Goal: Task Accomplishment & Management: Manage account settings

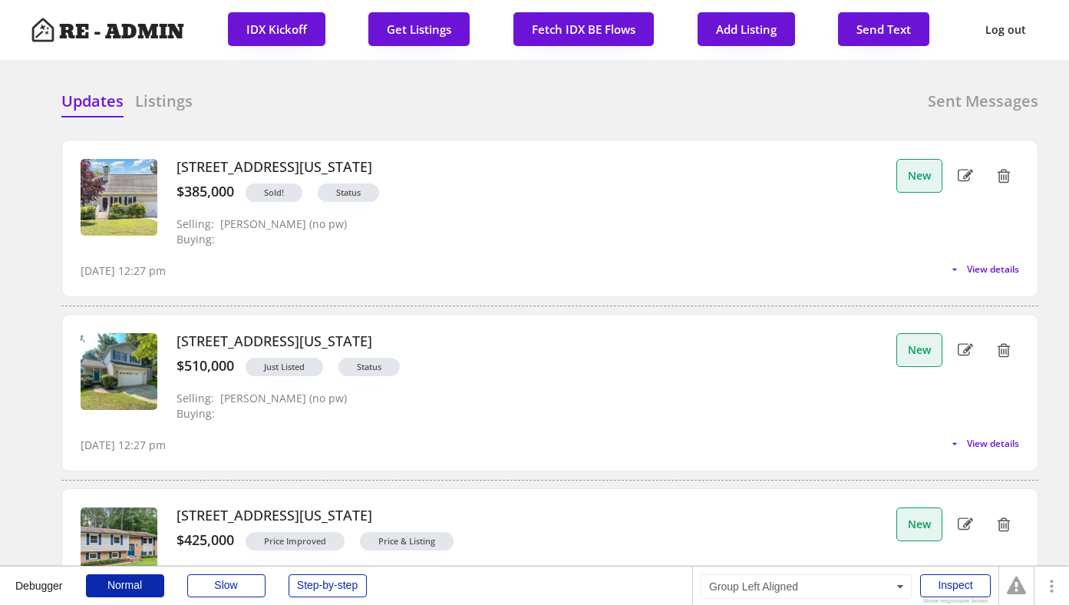
click at [166, 104] on h6 "Listings" at bounding box center [164, 101] width 58 height 21
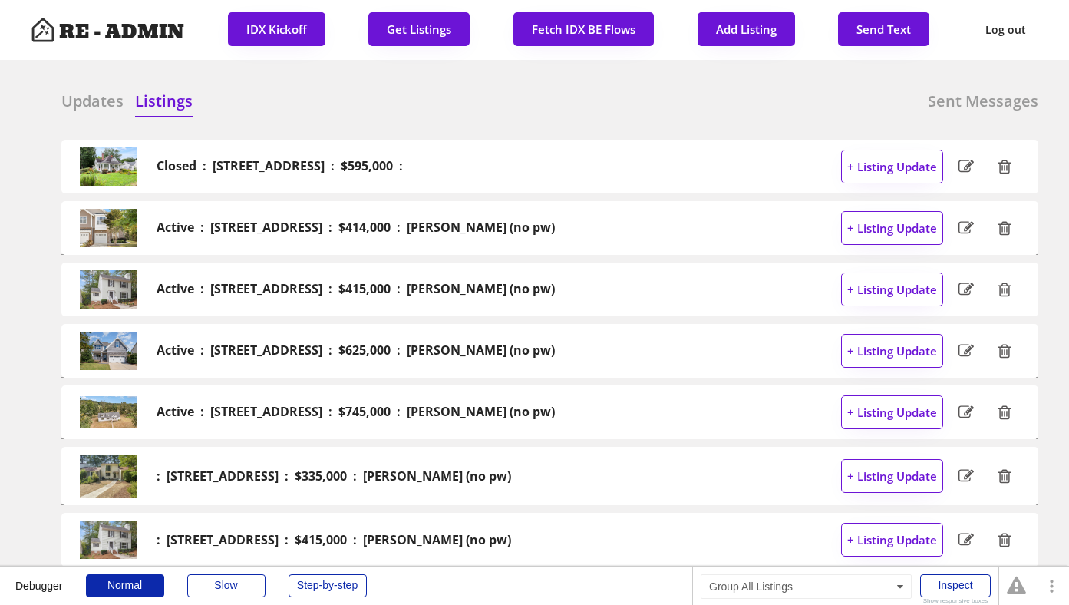
click at [82, 96] on h6 "Updates" at bounding box center [92, 101] width 62 height 21
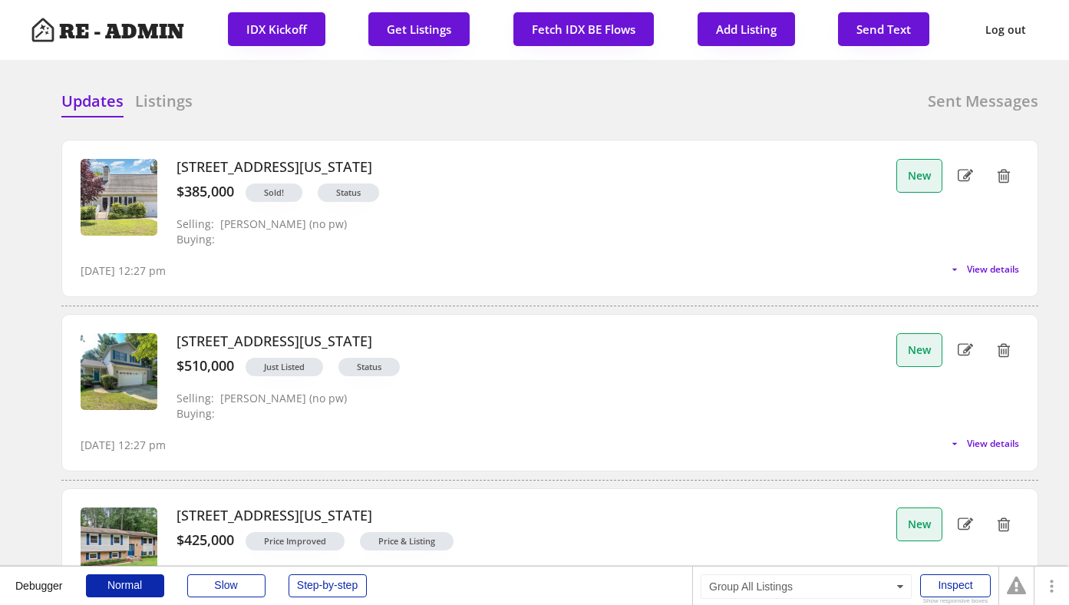
click at [405, 94] on div at bounding box center [425, 102] width 77 height 23
click at [547, 22] on button "Fetch IDX BE Flows" at bounding box center [584, 29] width 140 height 34
click at [172, 109] on h6 "Listings" at bounding box center [164, 101] width 58 height 21
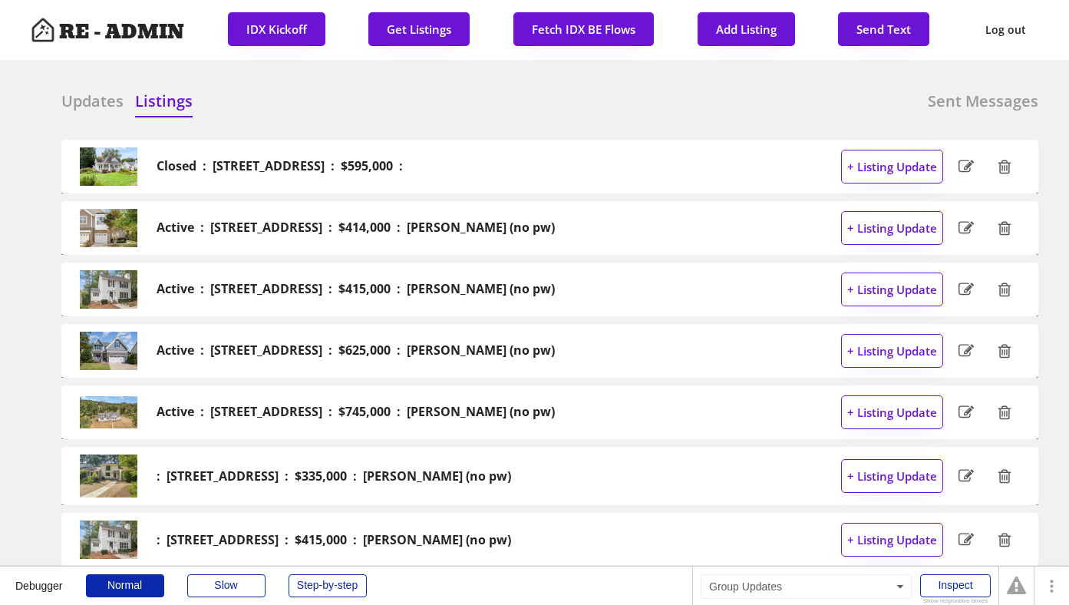
click at [101, 105] on h6 "Updates" at bounding box center [92, 101] width 62 height 21
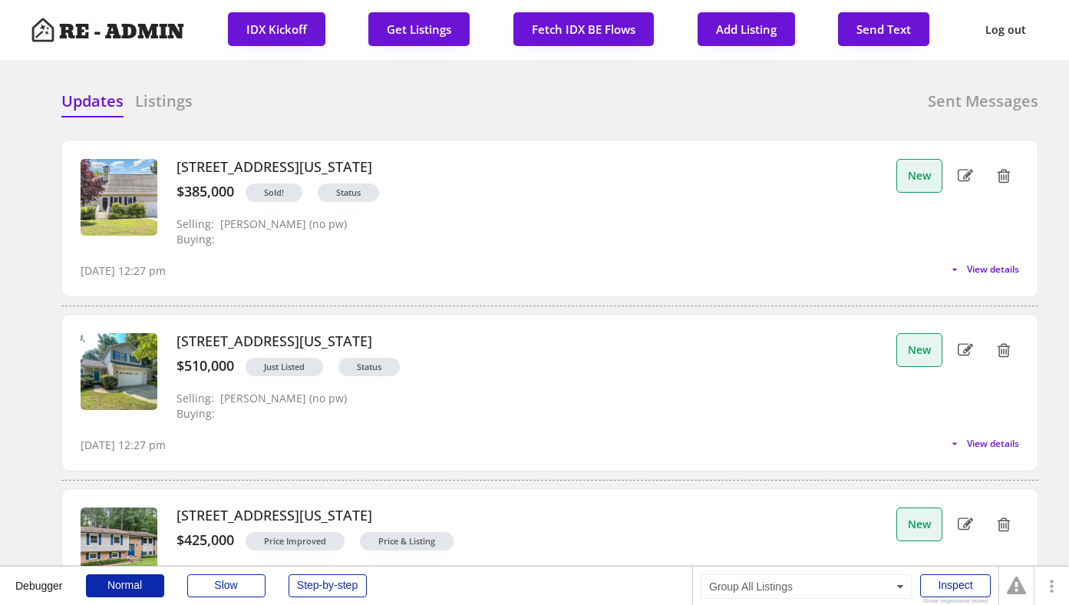
click at [349, 101] on div "Updates Listings Sent Messages" at bounding box center [549, 106] width 977 height 31
click at [361, 101] on div "Updates Listings Sent Messages" at bounding box center [549, 106] width 977 height 31
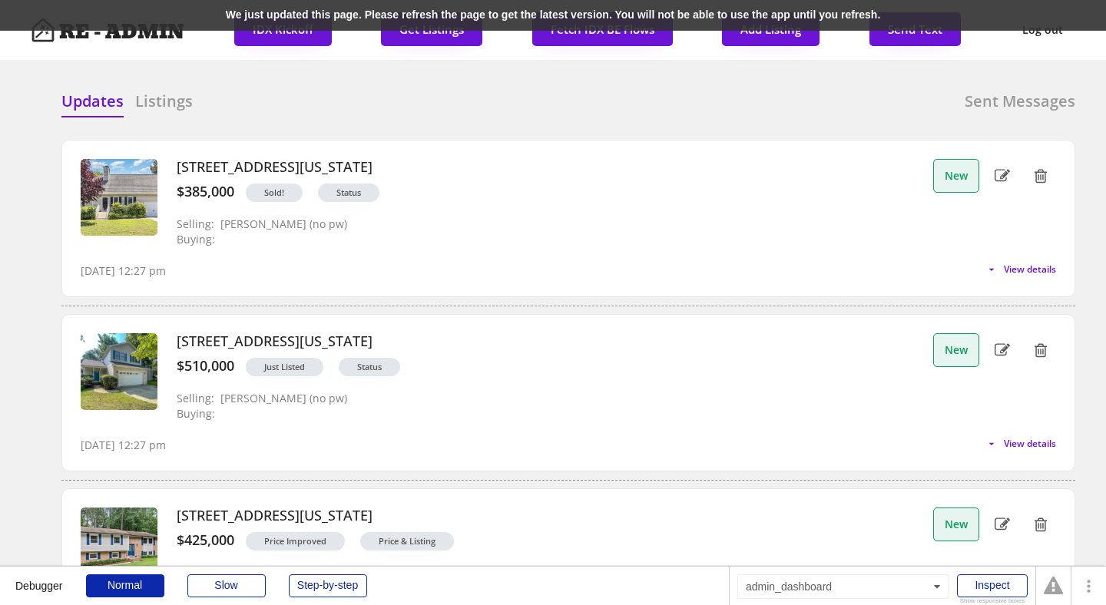
click at [308, 18] on div "We just updated this page. Please refresh the page to get the latest version. Y…" at bounding box center [553, 15] width 1106 height 31
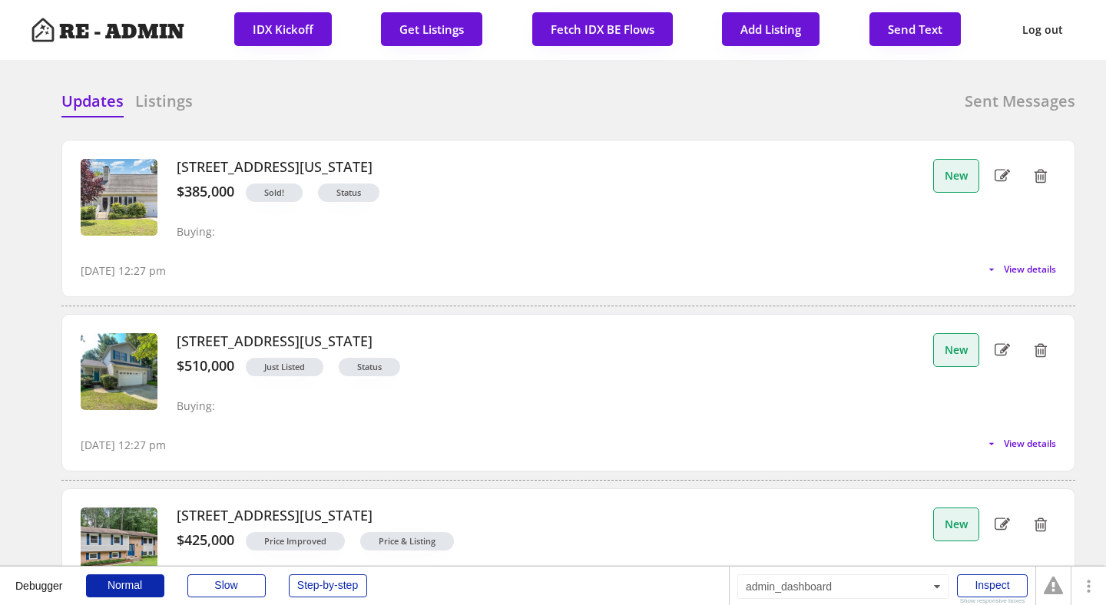
click at [642, 100] on div "Updates Listings Sent Messages" at bounding box center [567, 106] width 1013 height 31
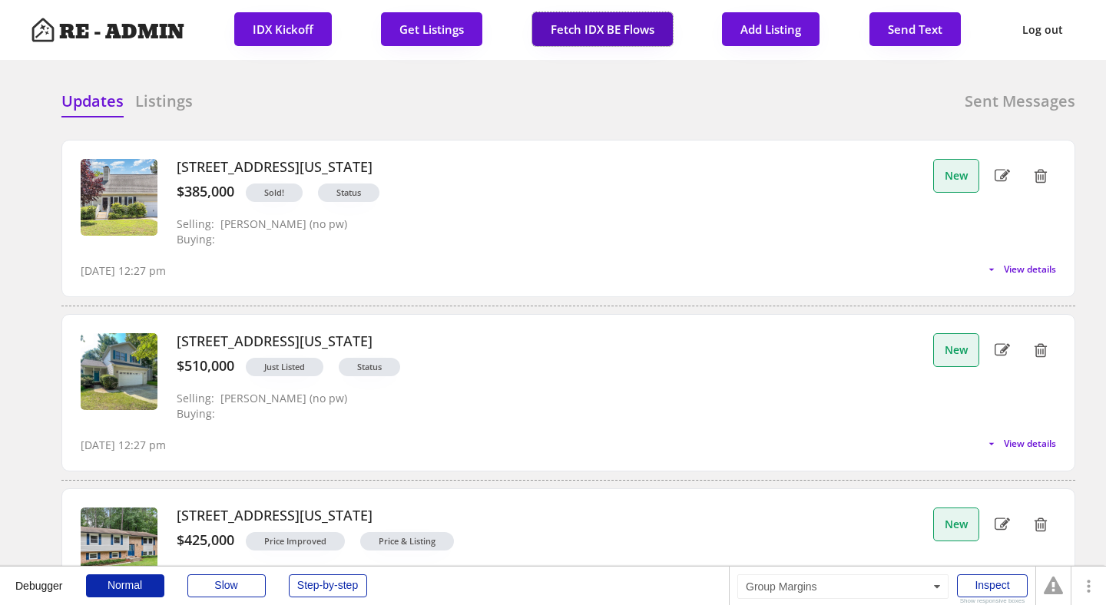
click at [549, 25] on button "Fetch IDX BE Flows" at bounding box center [602, 29] width 140 height 34
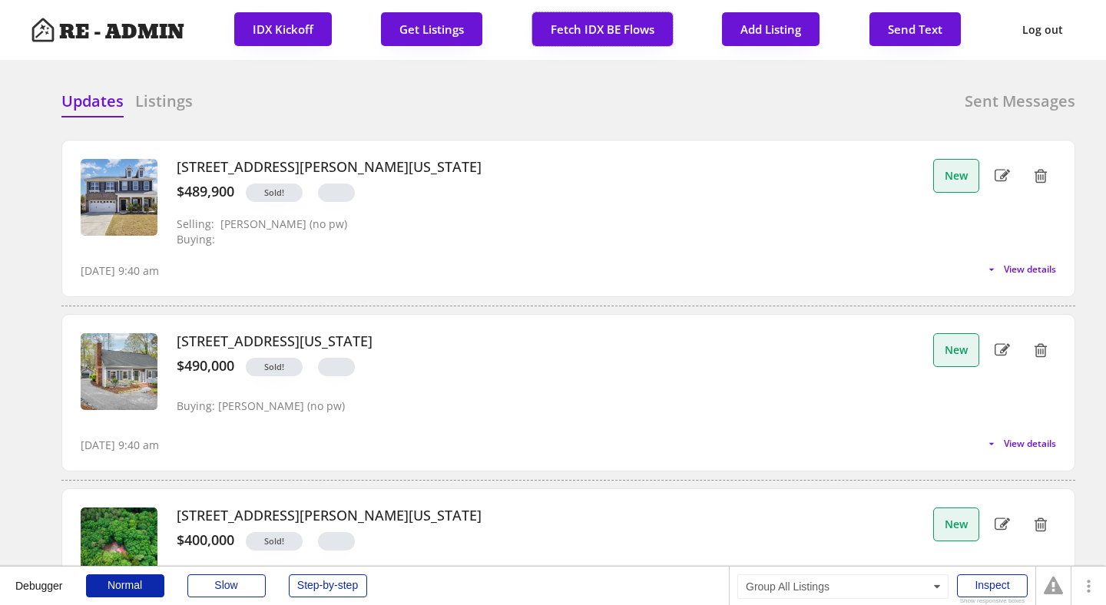
click at [391, 108] on div "Updates Listings Sent Messages" at bounding box center [567, 106] width 1013 height 31
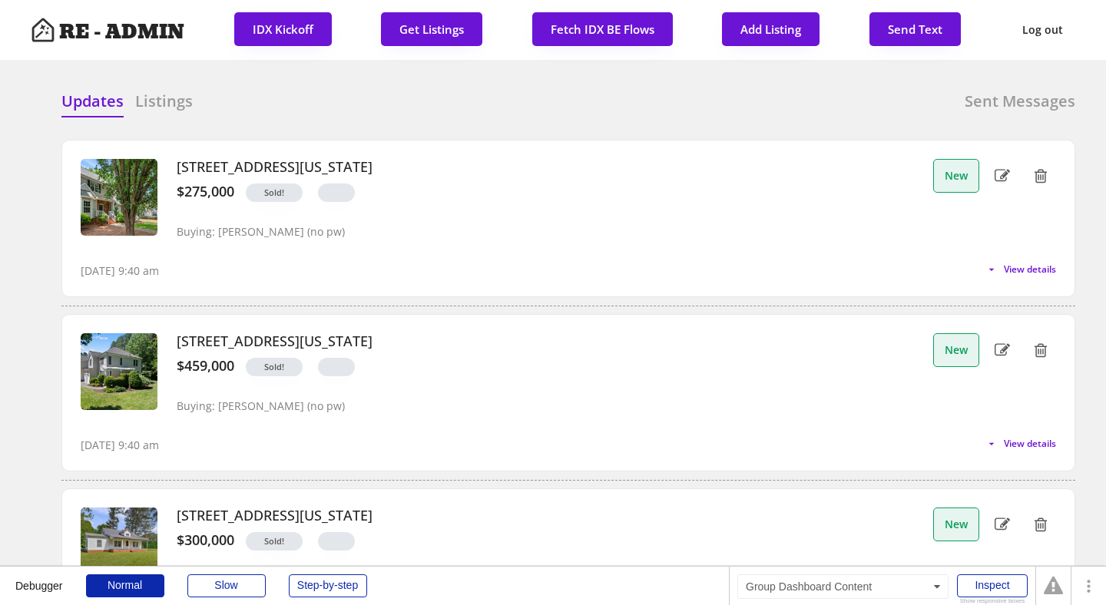
click at [63, 339] on div "106 Bluefield Road, Chapel Hill, North Carolina $459,000 Sold! Selling: Buying:…" at bounding box center [568, 393] width 1012 height 156
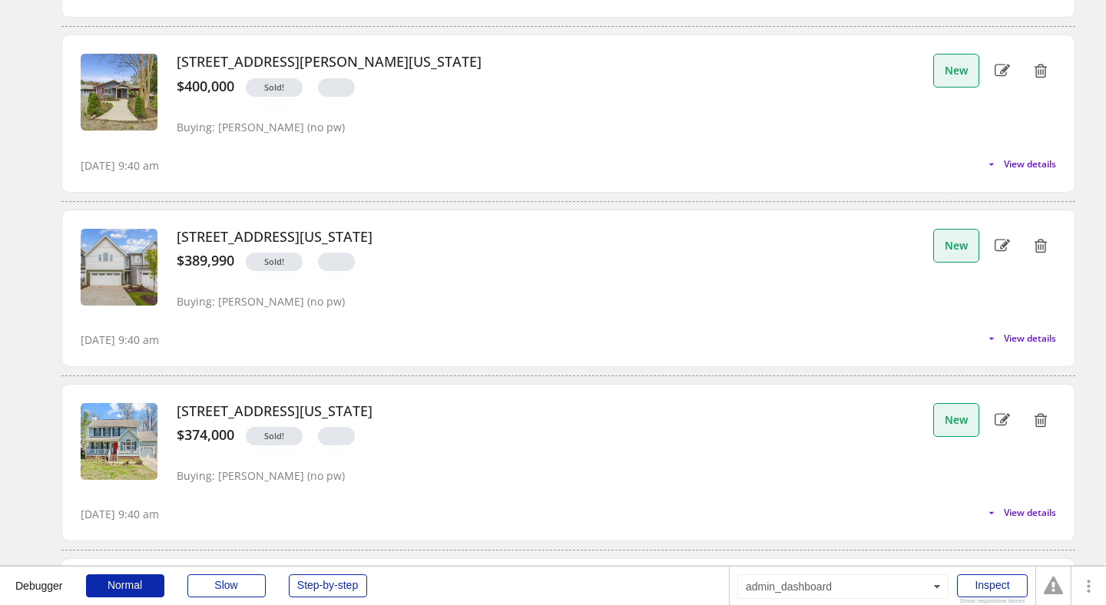
scroll to position [2384, 0]
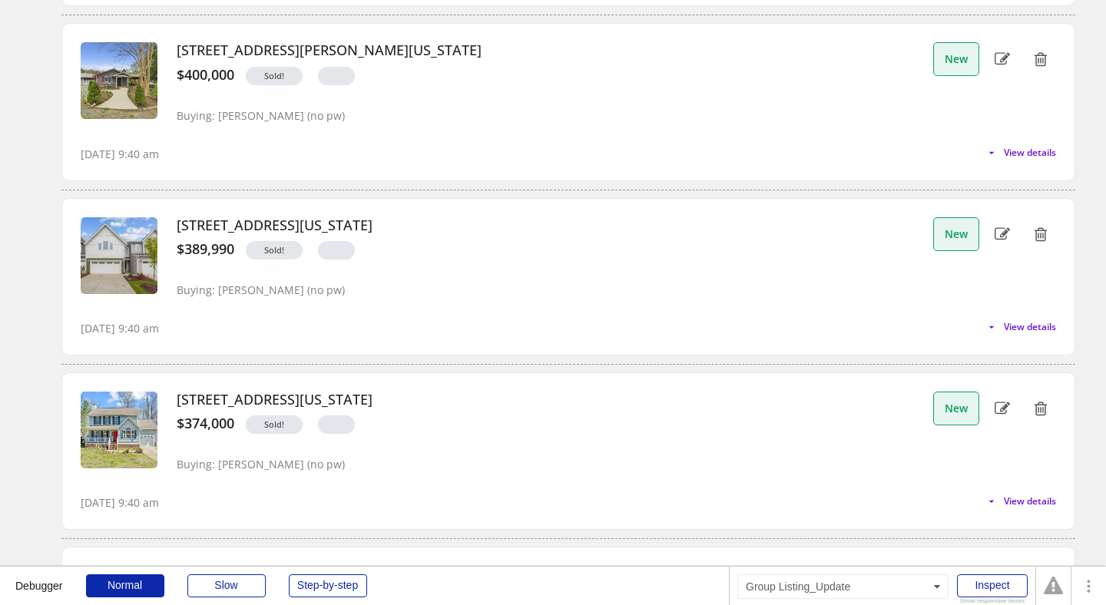
click at [517, 243] on div "Sold!" at bounding box center [579, 254] width 691 height 26
click at [1013, 327] on span "View details" at bounding box center [1027, 326] width 58 height 9
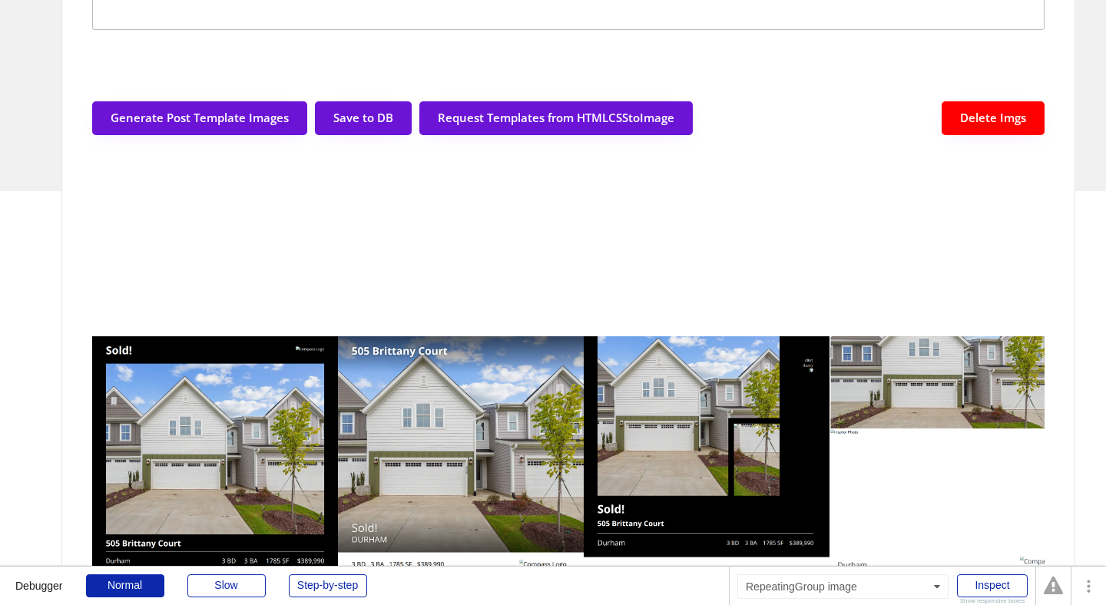
scroll to position [2819, 0]
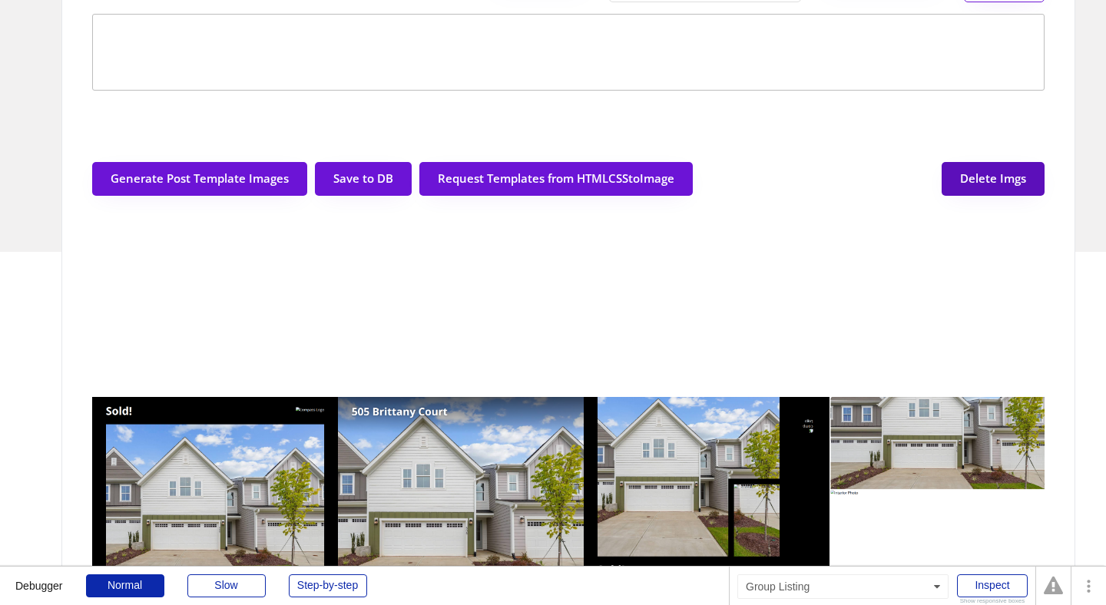
click at [988, 177] on button "Delete Imgs" at bounding box center [992, 179] width 103 height 34
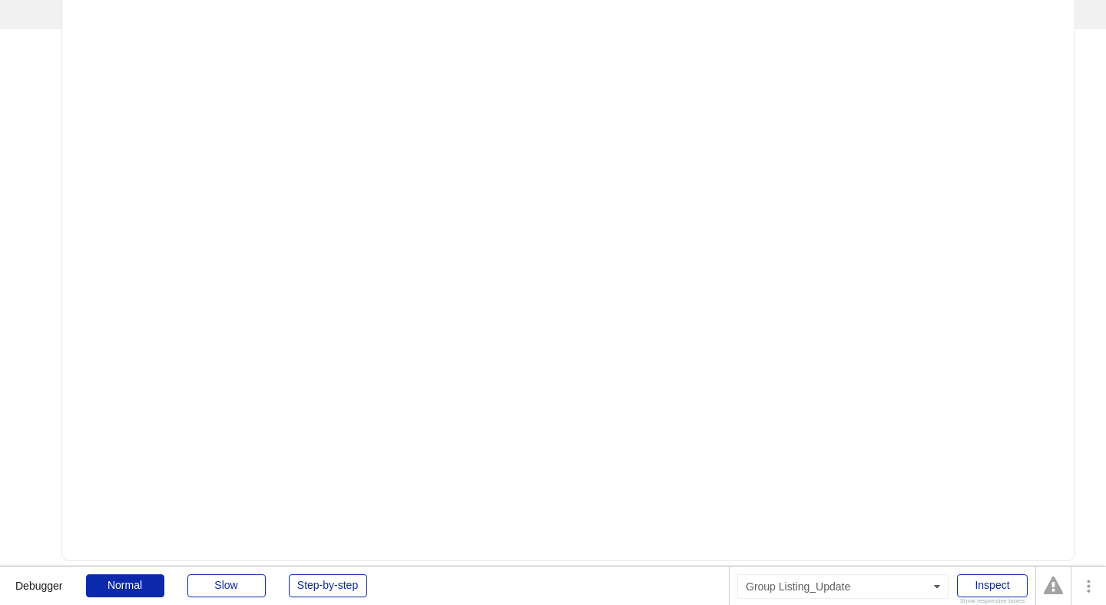
scroll to position [2764, 0]
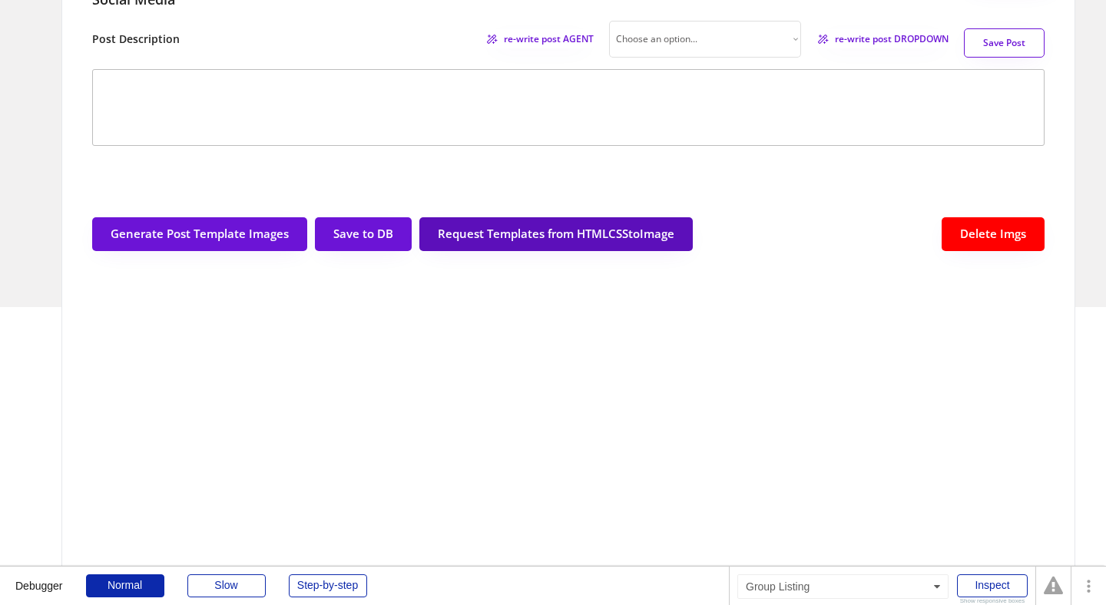
click at [569, 238] on button "Request Templates from HTMLCSStoImage" at bounding box center [555, 234] width 273 height 34
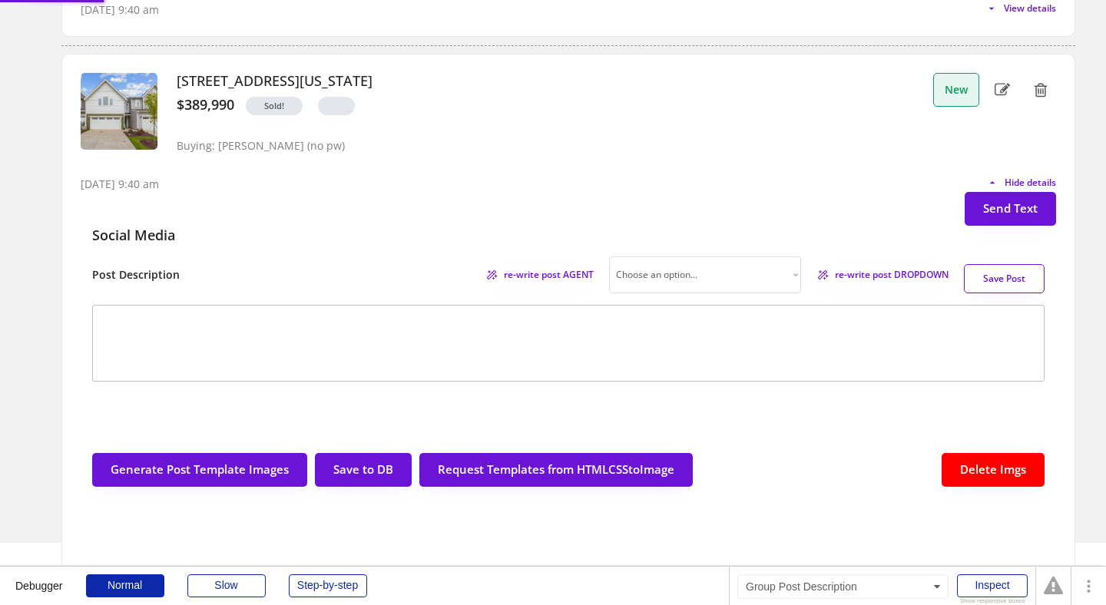
scroll to position [2526, 0]
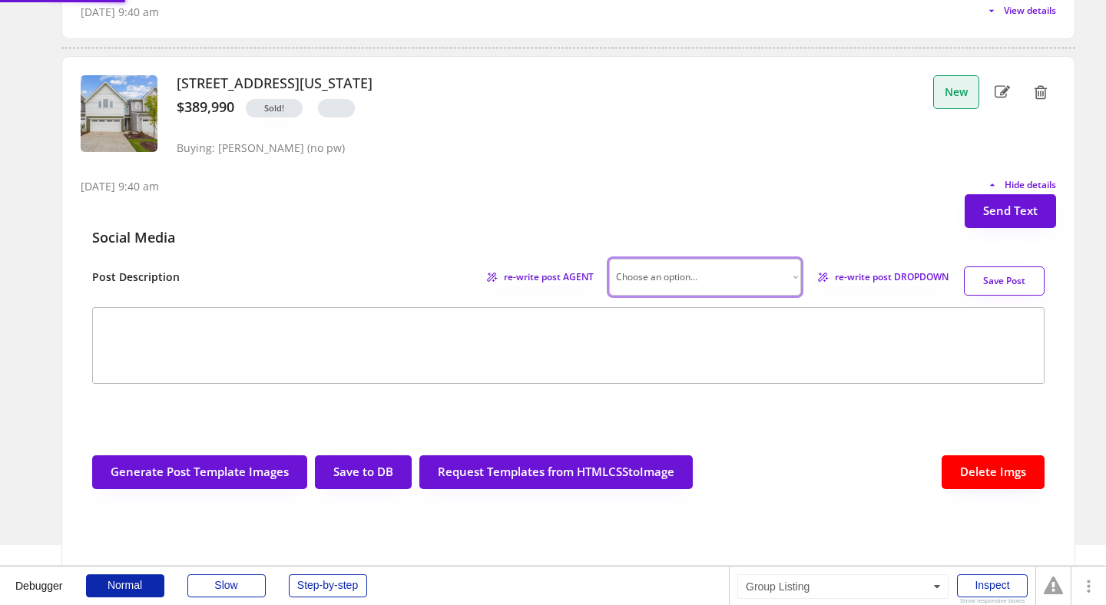
click at [789, 277] on select "Choose an option... Professional Factual & Direct Whimsical & Playful Excited &…" at bounding box center [705, 277] width 192 height 37
select select ""factual""
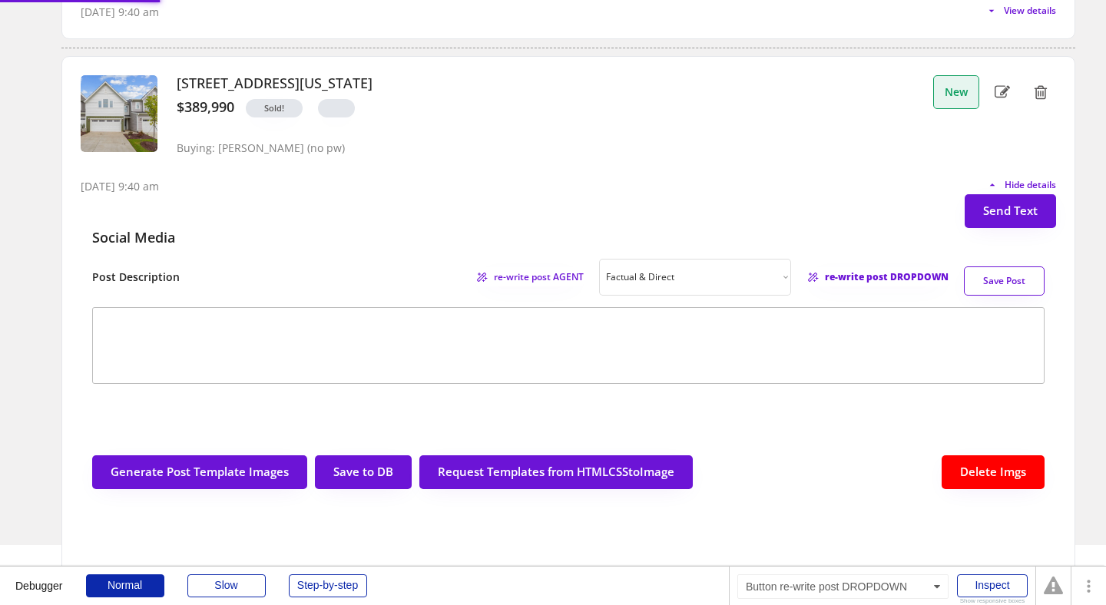
click at [850, 279] on span "re-write post DROPDOWN" at bounding box center [887, 277] width 124 height 9
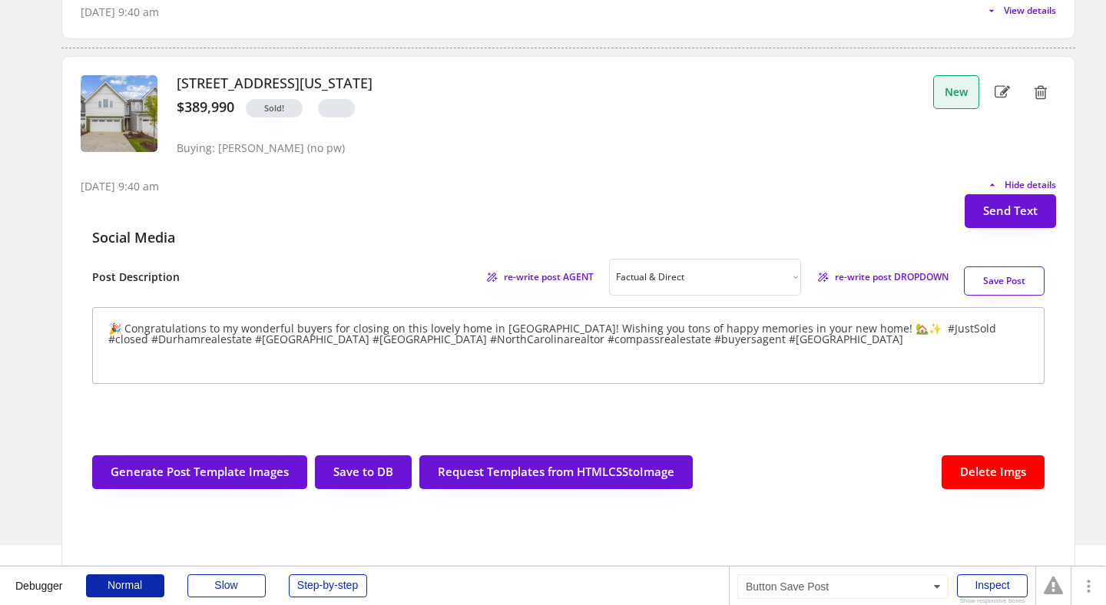
click at [997, 279] on button "Save Post" at bounding box center [1004, 280] width 81 height 29
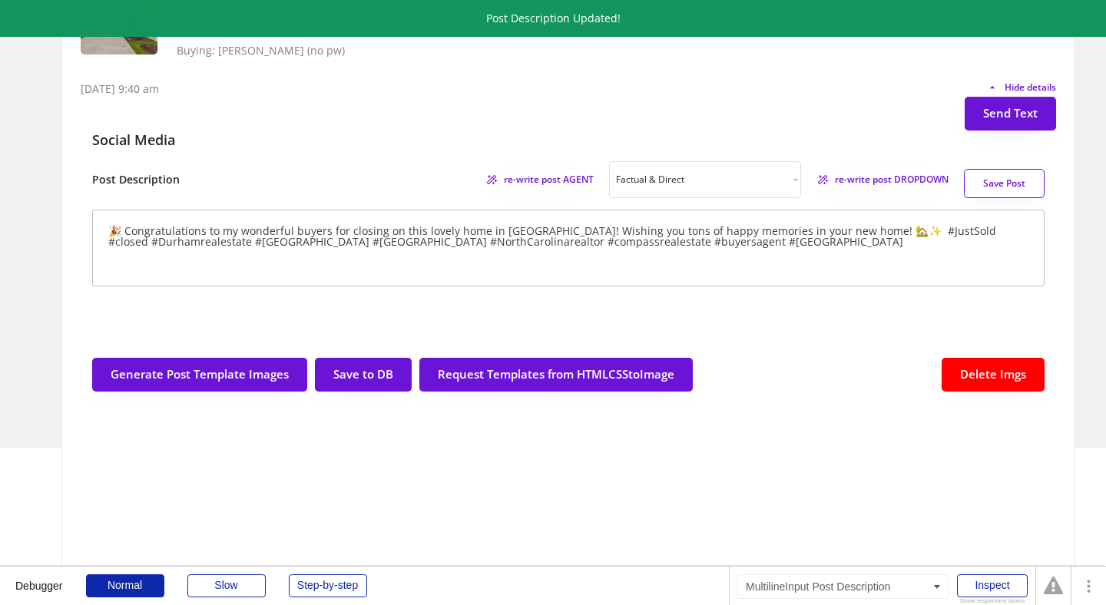
scroll to position [2624, 0]
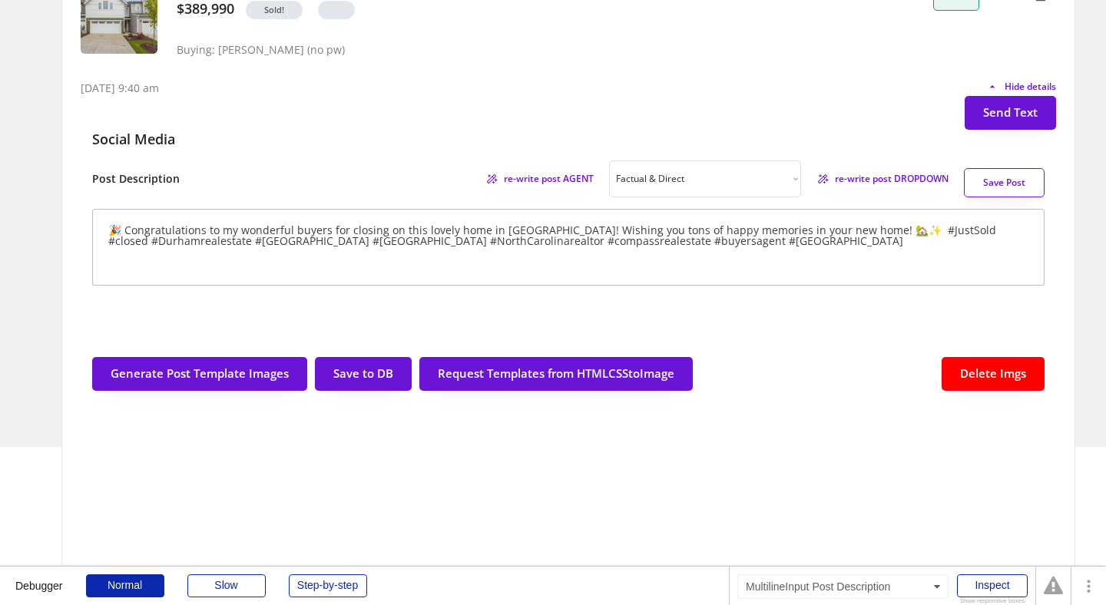
click at [851, 231] on textarea "🎉 Congratulations to my wonderful buyers for closing on this lovely home in Dur…" at bounding box center [568, 247] width 952 height 77
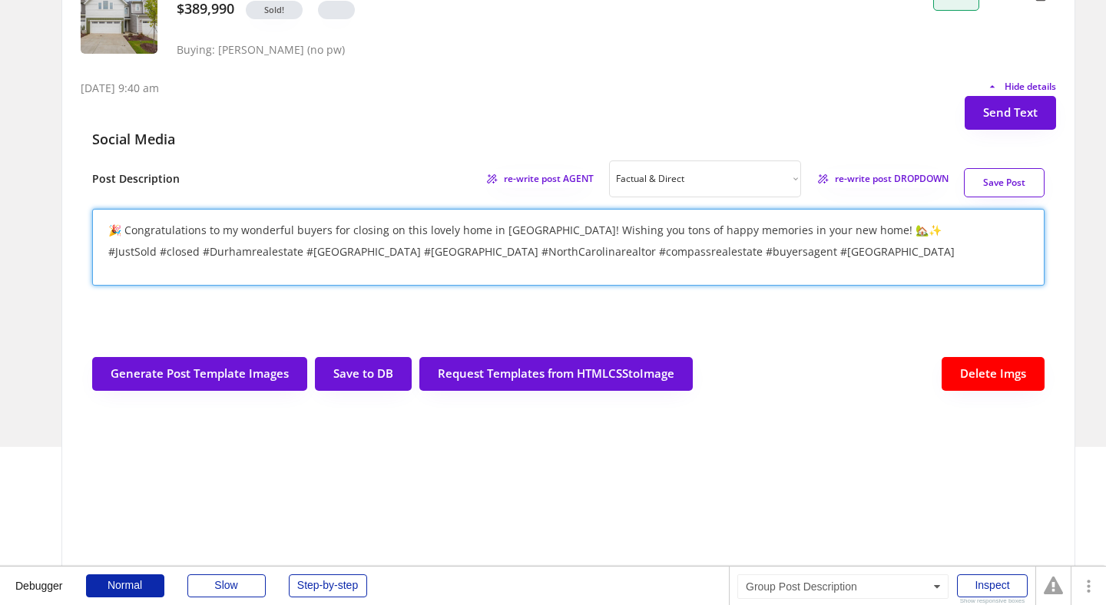
type textarea "🎉 Congratulations to my wonderful buyers for closing on this lovely home in Dur…"
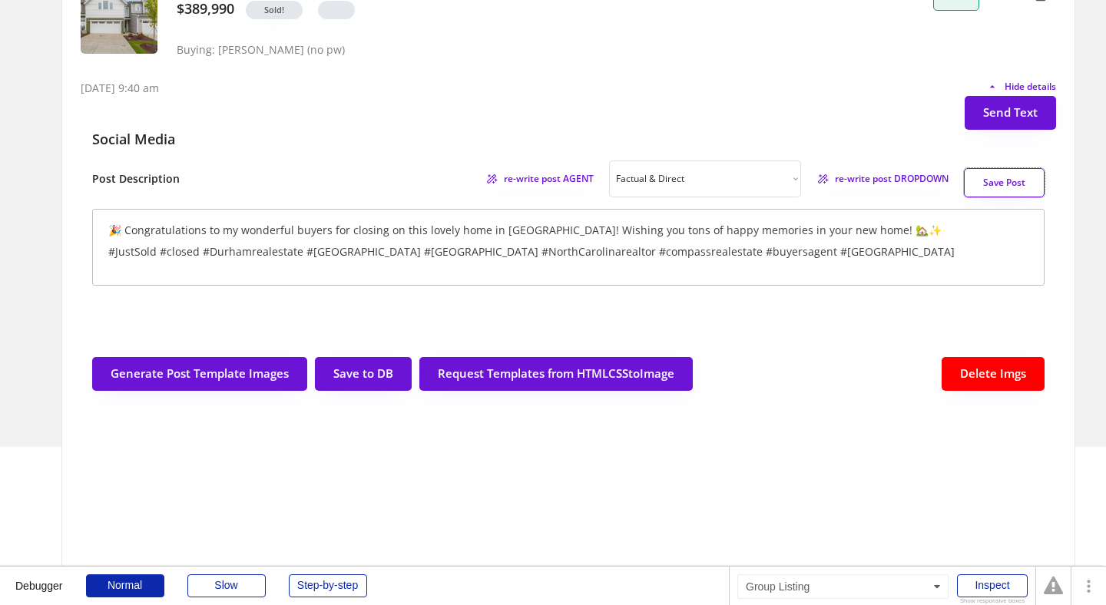
click at [994, 183] on button "Save Post" at bounding box center [1004, 182] width 81 height 29
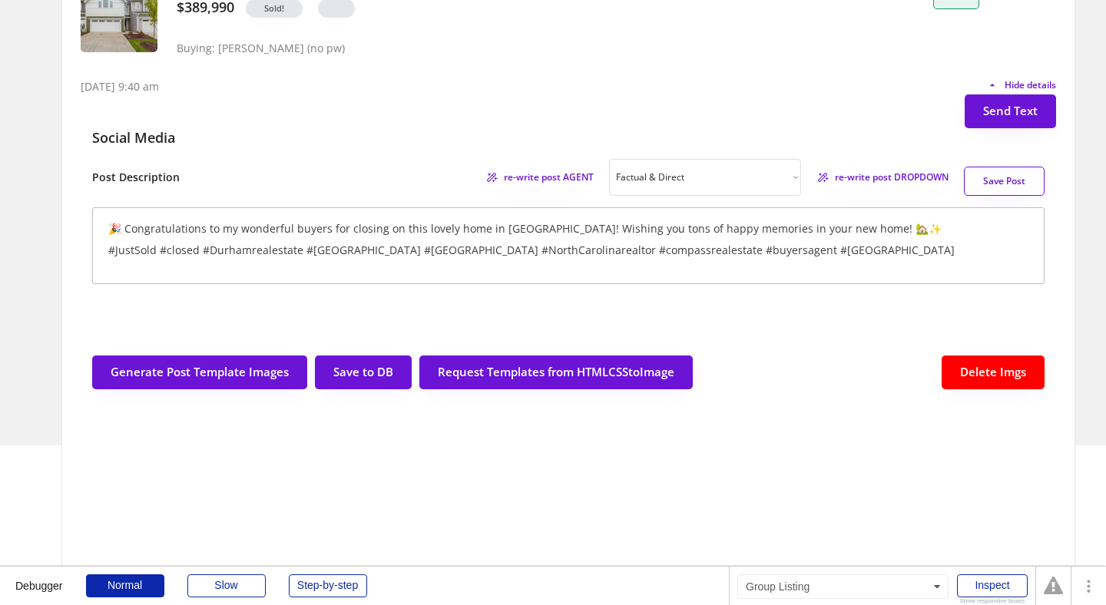
scroll to position [2699, 0]
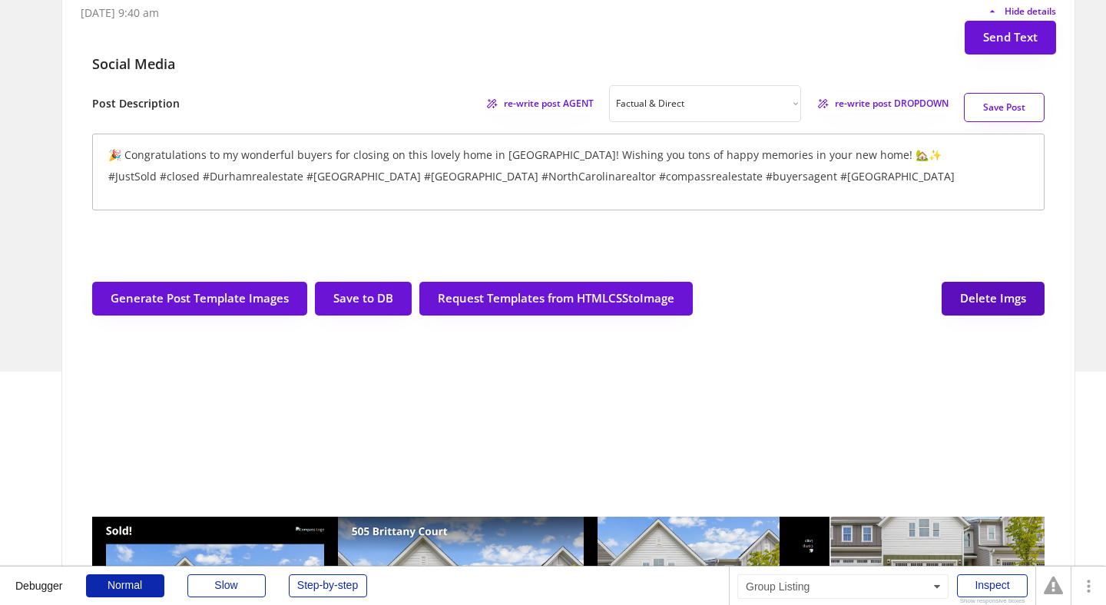
click at [969, 309] on button "Delete Imgs" at bounding box center [992, 299] width 103 height 34
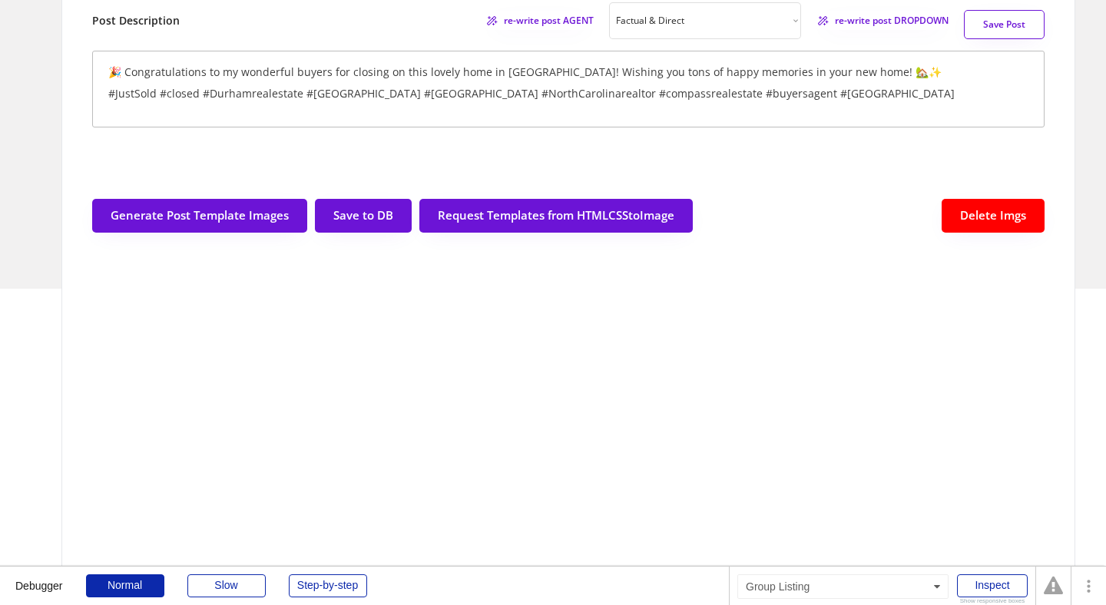
scroll to position [2781, 0]
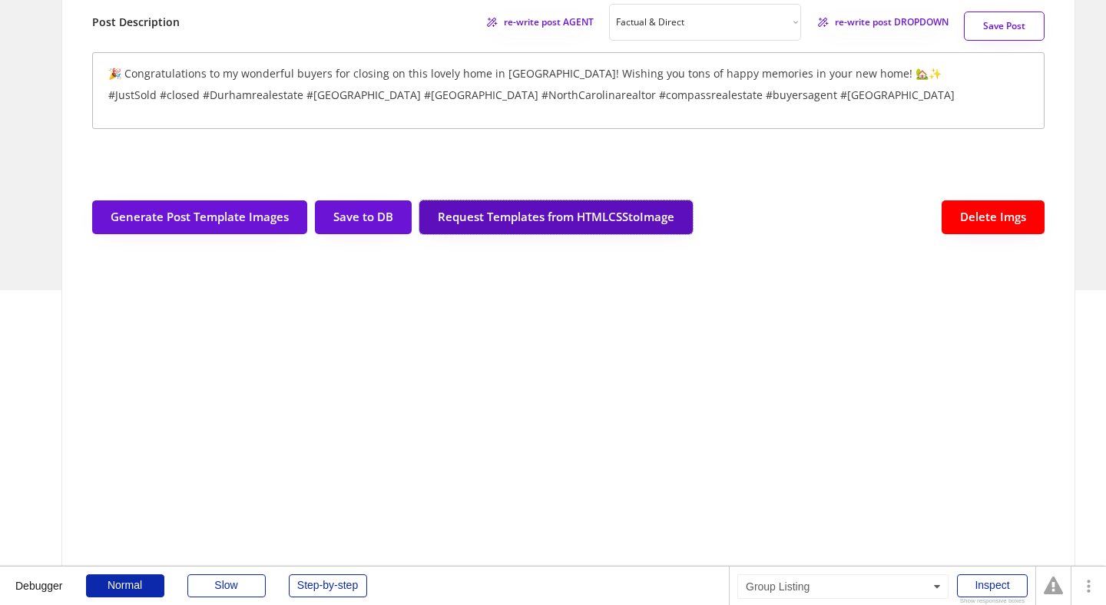
click at [550, 216] on button "Request Templates from HTMLCSStoImage" at bounding box center [555, 217] width 273 height 34
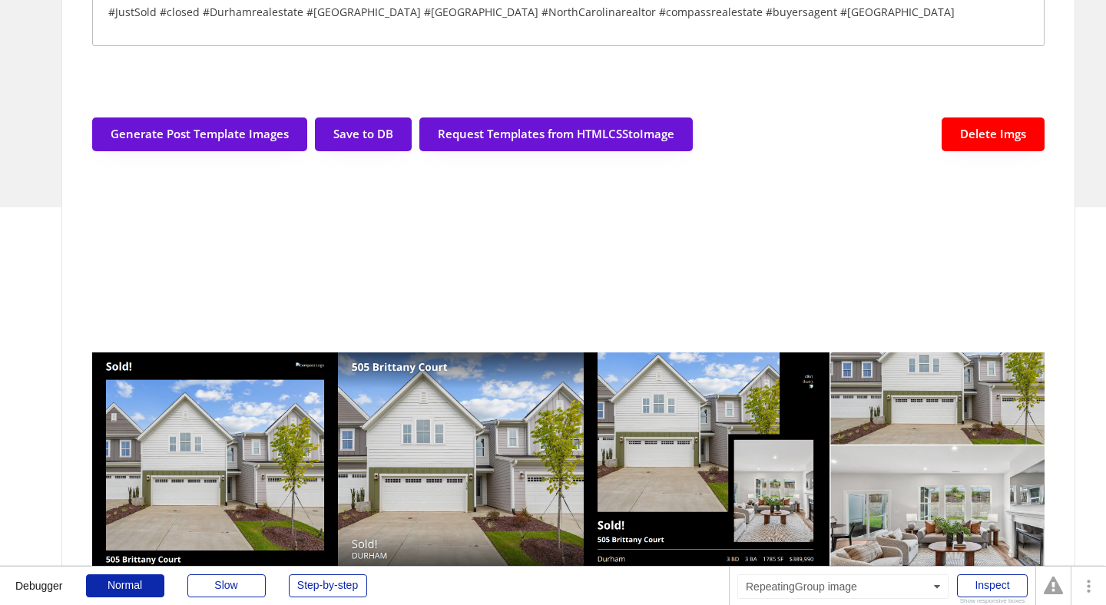
scroll to position [2862, 0]
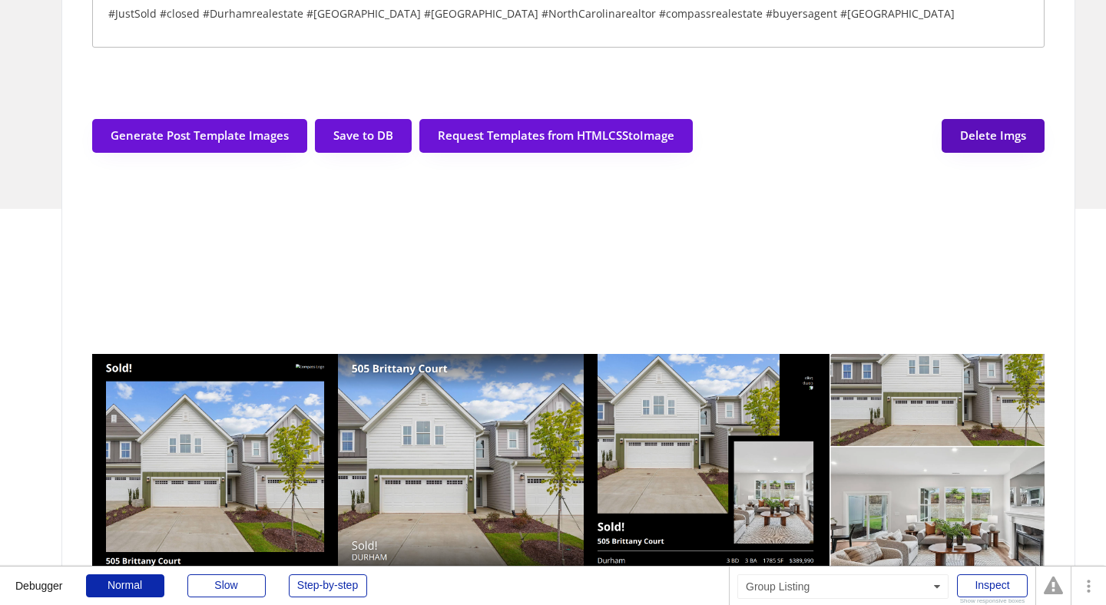
click at [1000, 124] on button "Delete Imgs" at bounding box center [992, 136] width 103 height 34
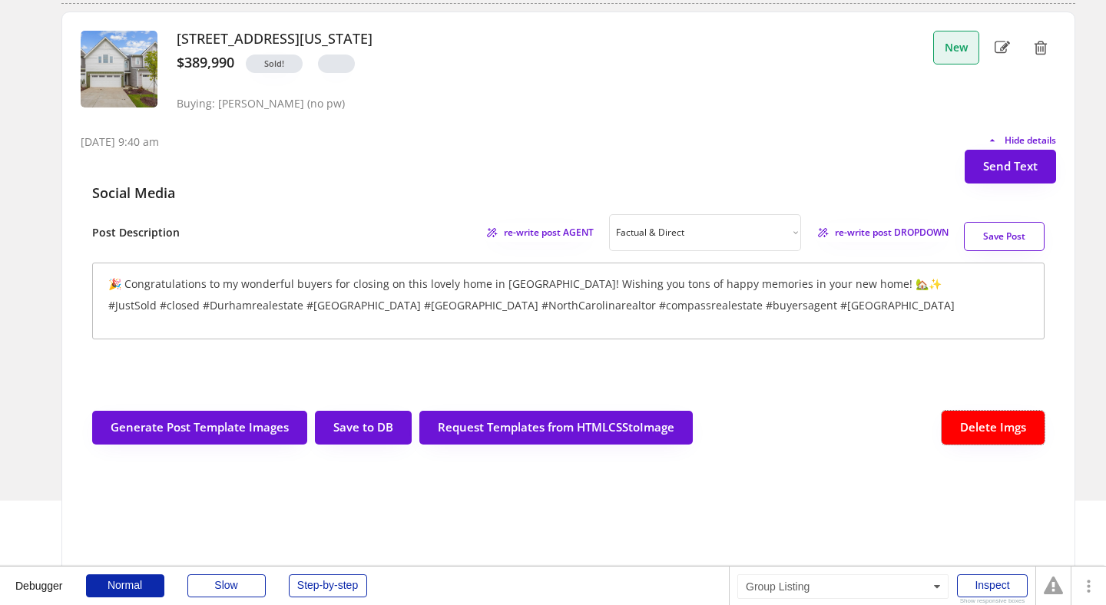
scroll to position [2577, 0]
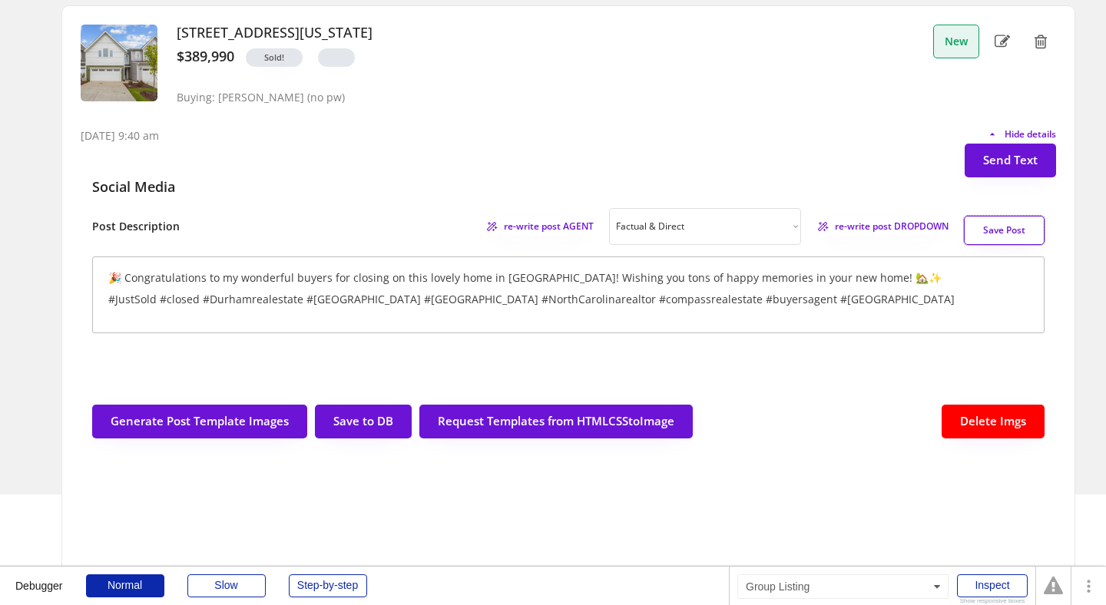
click at [1011, 226] on button "Save Post" at bounding box center [1004, 230] width 81 height 29
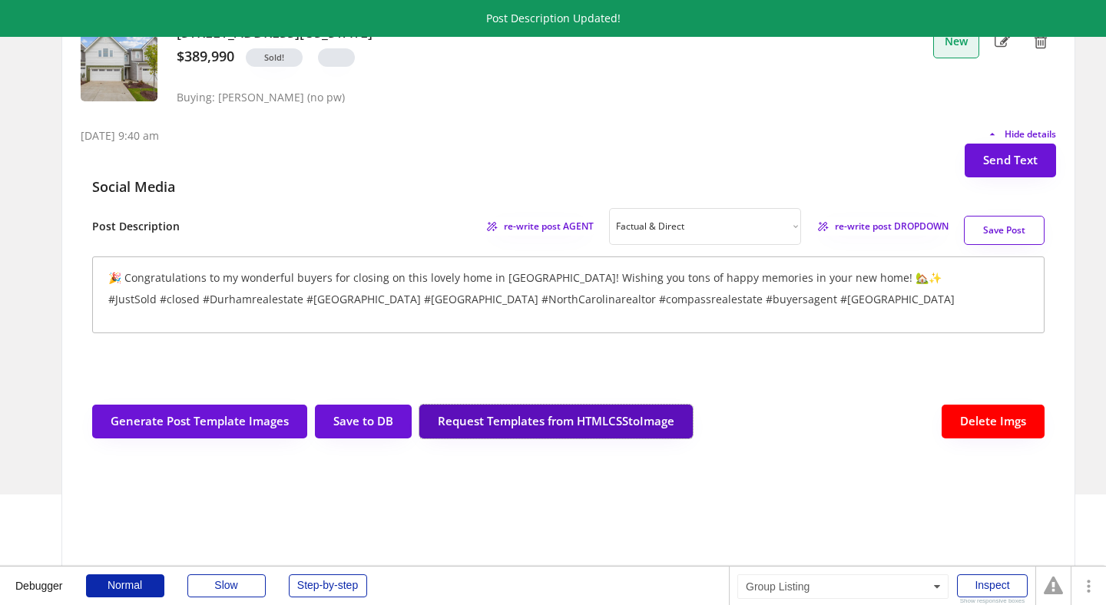
click at [613, 417] on button "Request Templates from HTMLCSStoImage" at bounding box center [555, 422] width 273 height 34
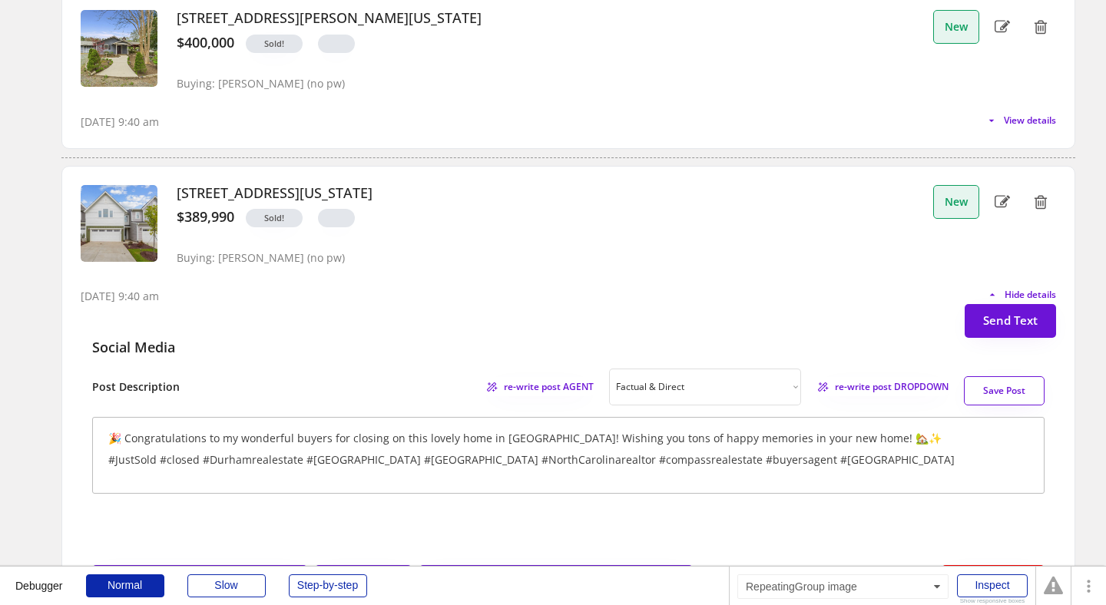
scroll to position [2262, 0]
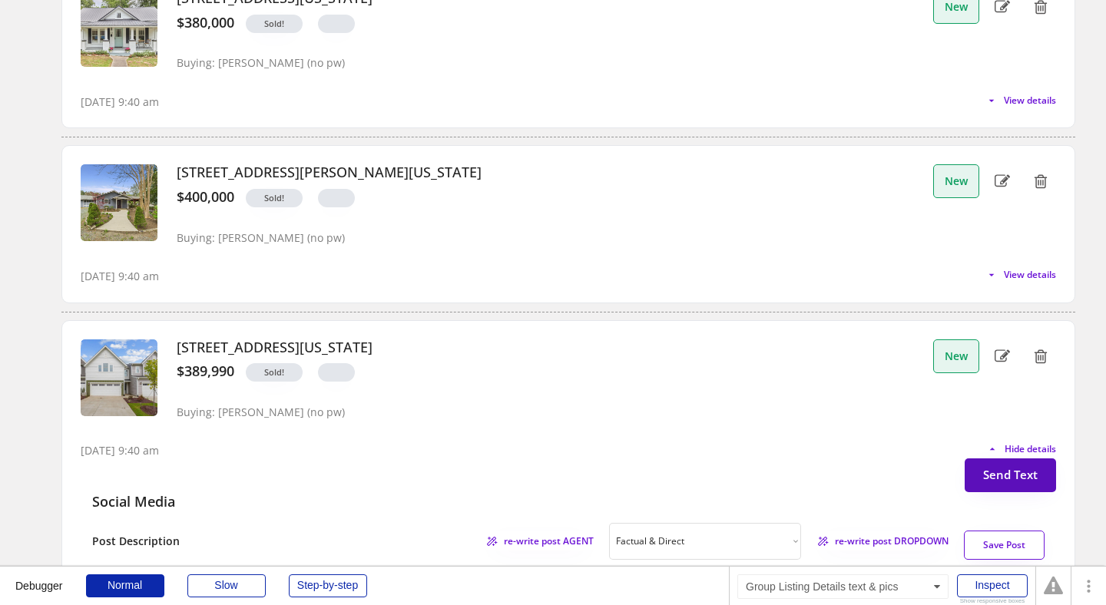
click at [997, 476] on button "Send Text" at bounding box center [1009, 475] width 91 height 34
select select "raleigh"
select select ""1348695171700984260__LOOKUP__1743599703321x142788062077753970""
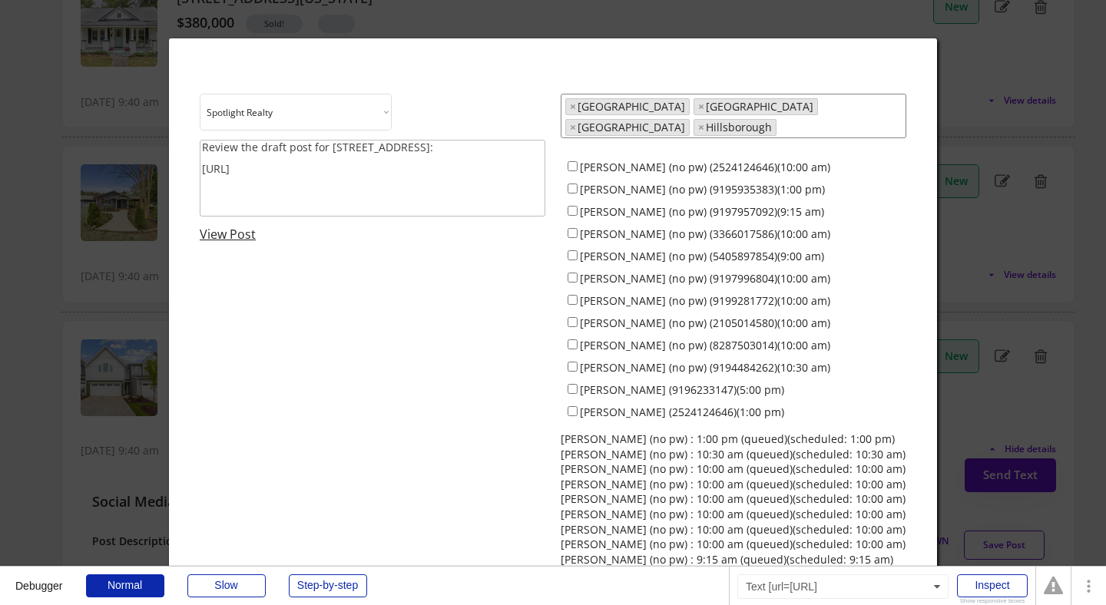
click at [222, 233] on link "View Post" at bounding box center [228, 234] width 56 height 17
click at [568, 295] on input "Everett Stevenson (no pw) (9199281772)(10:00 am)" at bounding box center [572, 300] width 10 height 10
checkbox input "true"
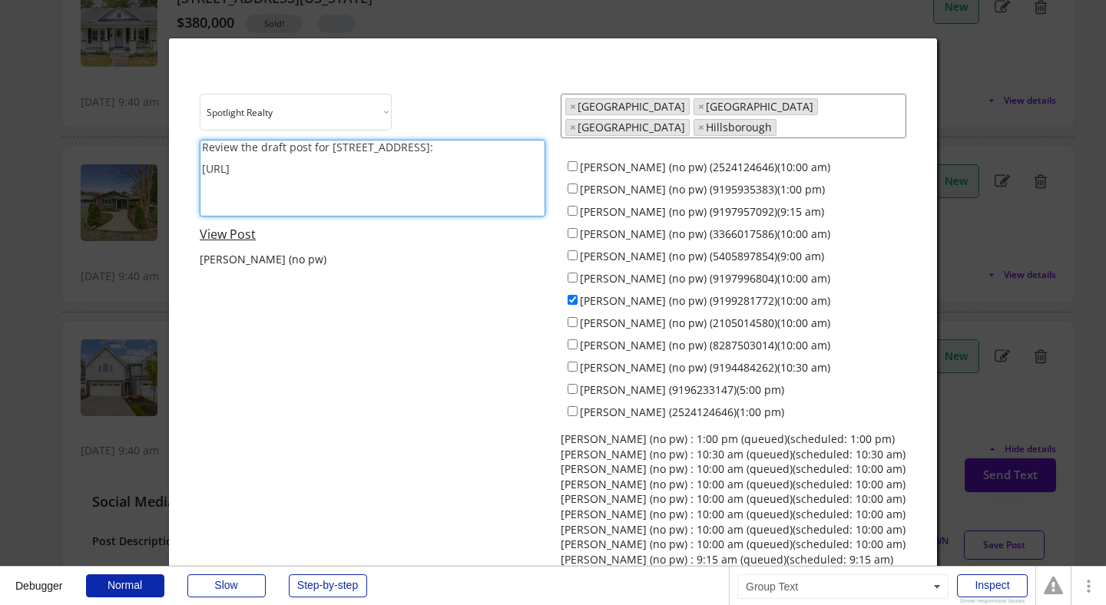
drag, startPoint x: 325, startPoint y: 147, endPoint x: 204, endPoint y: 137, distance: 120.9
click at [204, 137] on div "Choose an option... Spotlight Realty Test Brokerage Review the draft post for 5…" at bounding box center [372, 182] width 345 height 177
click at [412, 158] on textarea "Congrats on closing 505 Brittany Court: https://revealestate.ai/post/1759412409…" at bounding box center [372, 178] width 345 height 77
click at [394, 146] on textarea "Congrats on closing 505 Brittany Court: https://revealestate.ai/post/1759412409…" at bounding box center [372, 178] width 345 height 77
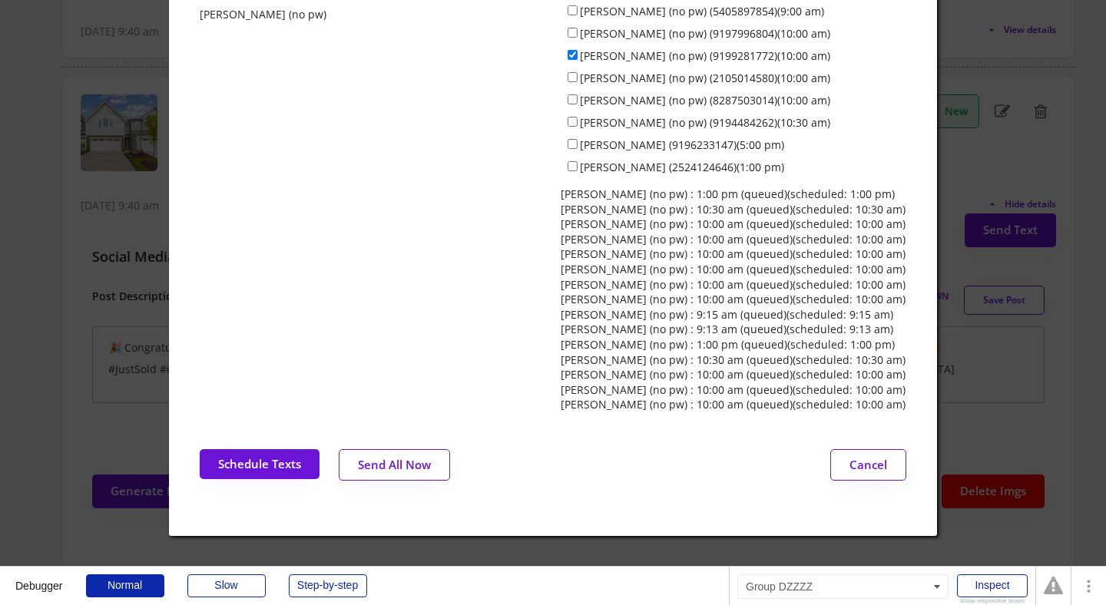
scroll to position [2518, 0]
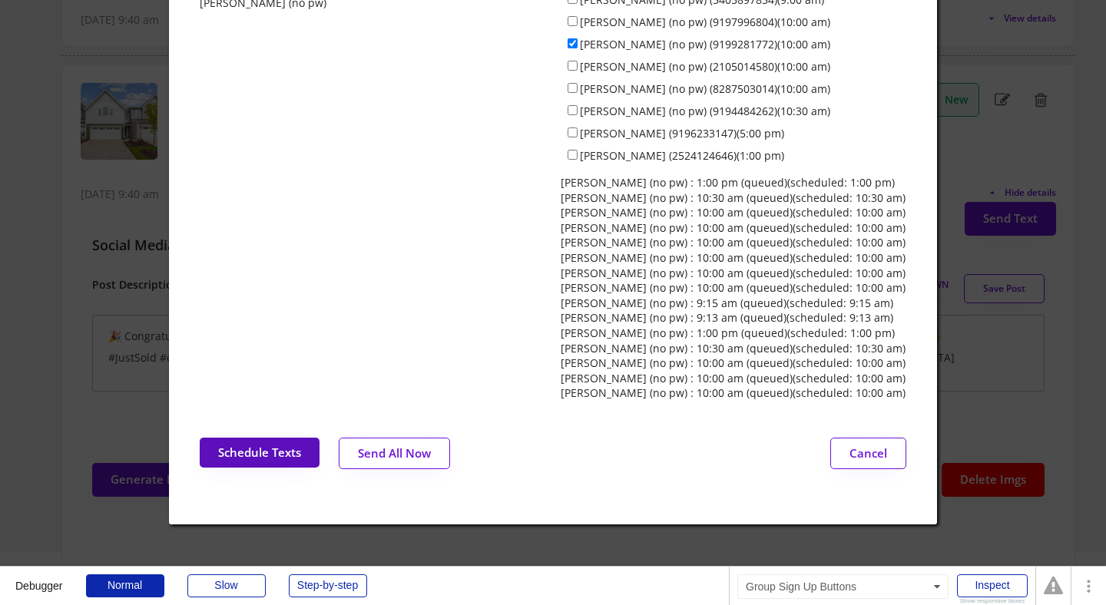
type textarea "Congrats on closing 505 Brittany Court! Consider posting about it: https://reve…"
click at [246, 442] on button "Schedule Texts" at bounding box center [260, 453] width 120 height 30
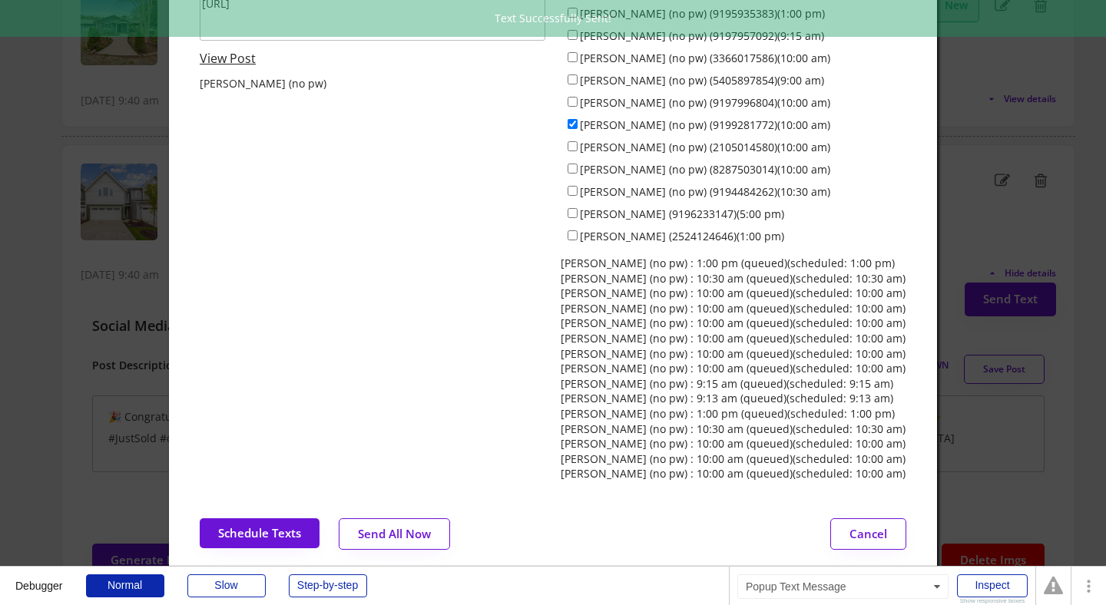
scroll to position [2437, 0]
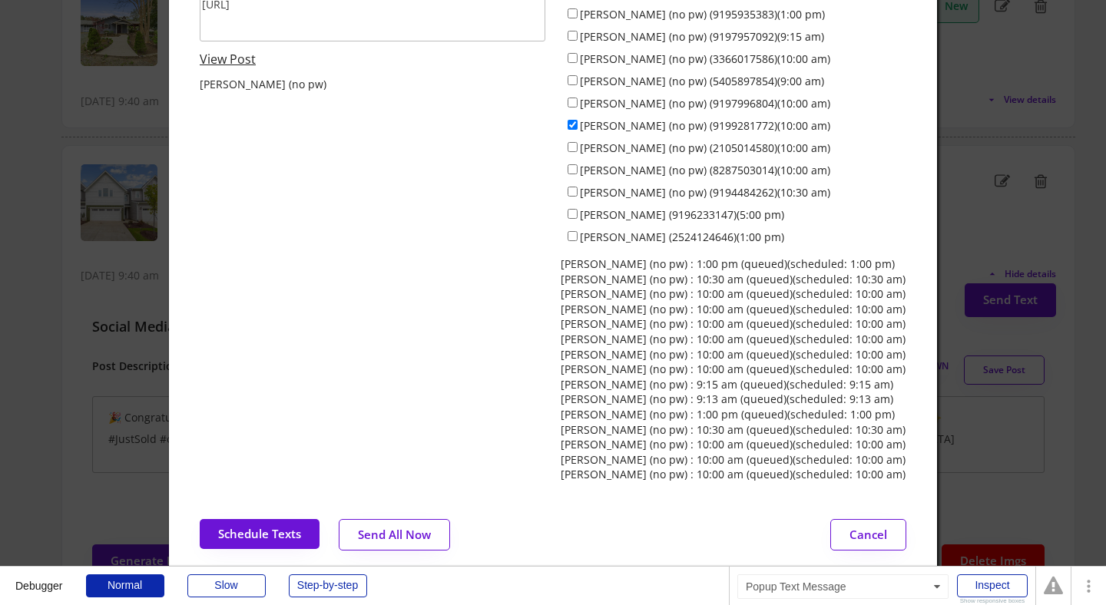
click at [91, 218] on div at bounding box center [553, 302] width 1106 height 605
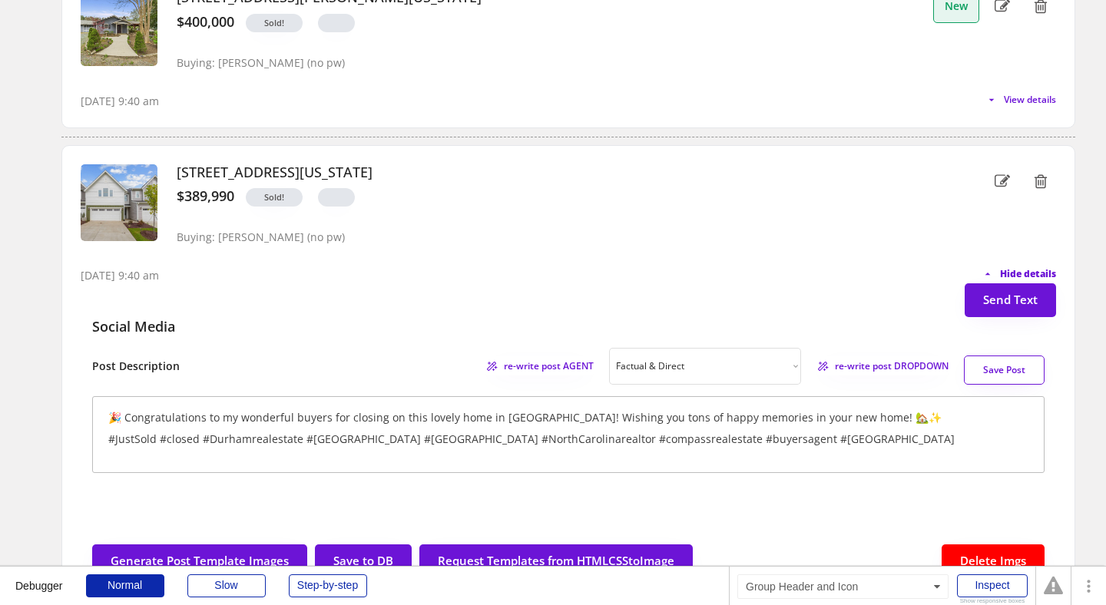
click at [1021, 273] on span "Hide details" at bounding box center [1028, 273] width 56 height 9
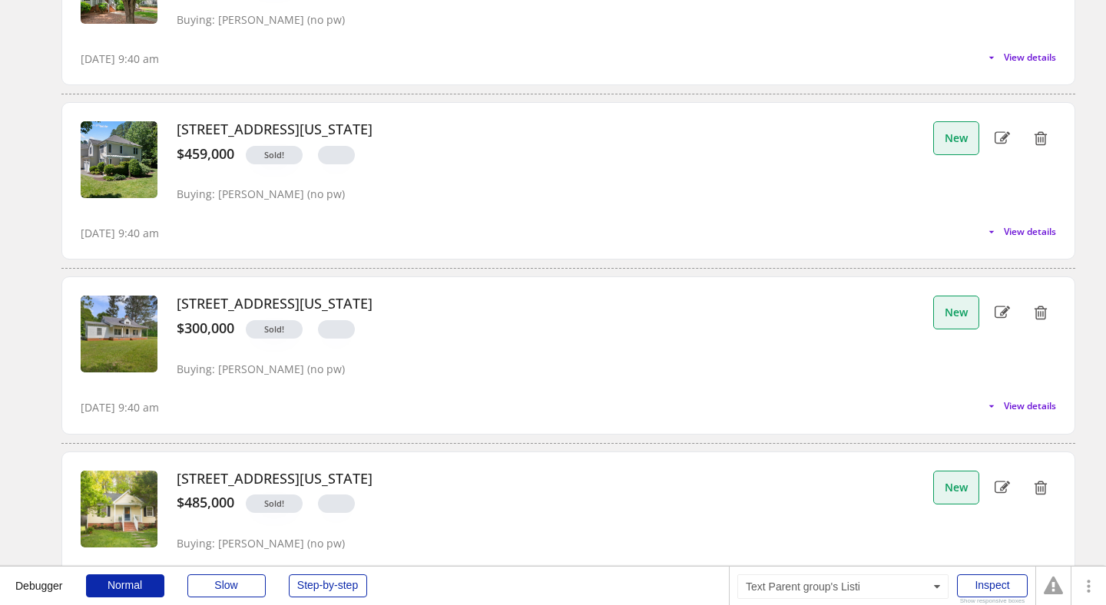
scroll to position [0, 0]
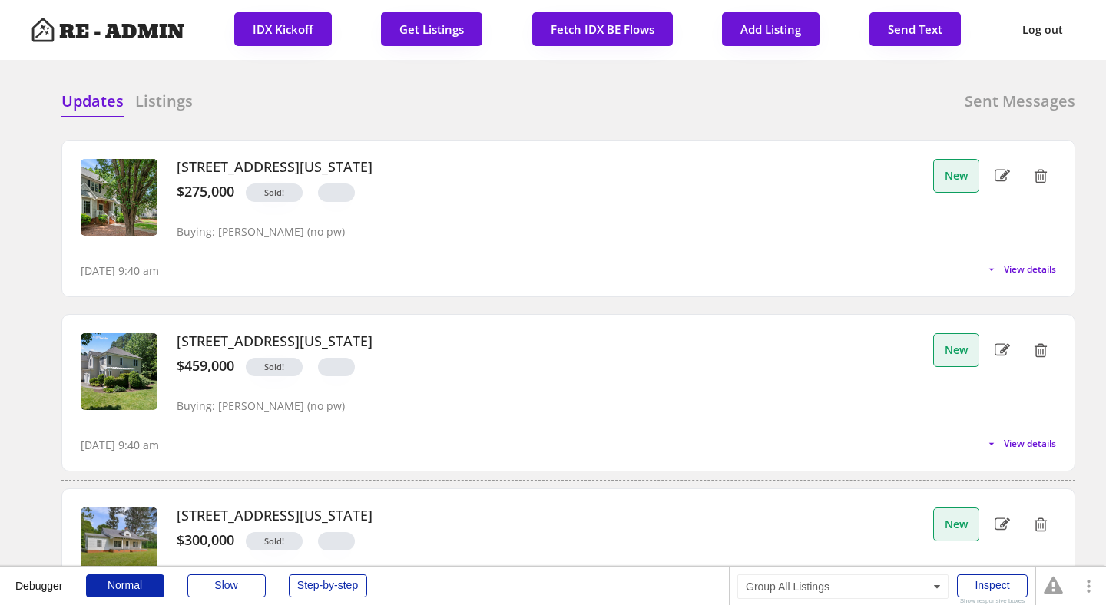
click at [586, 112] on div "Updates Listings Sent Messages" at bounding box center [567, 106] width 1013 height 31
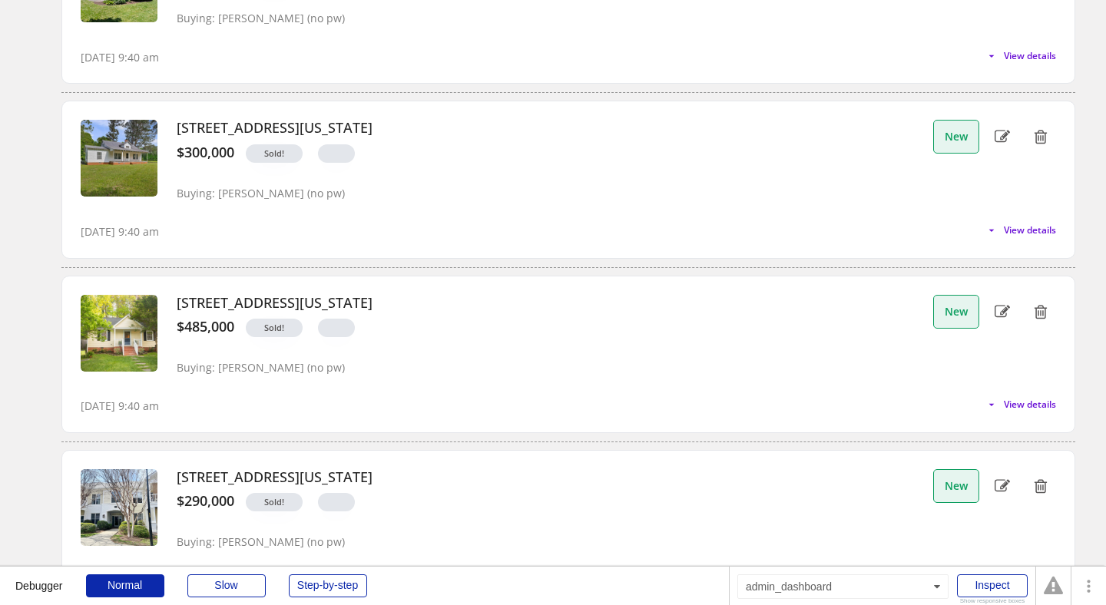
scroll to position [4225, 0]
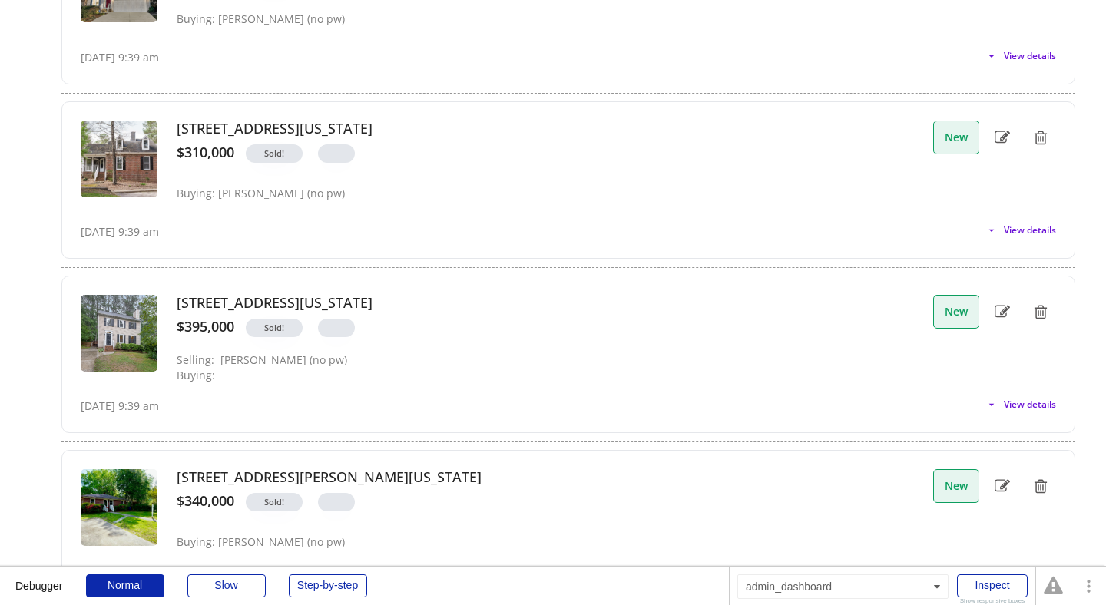
click at [709, 156] on div "Sold!" at bounding box center [579, 157] width 691 height 26
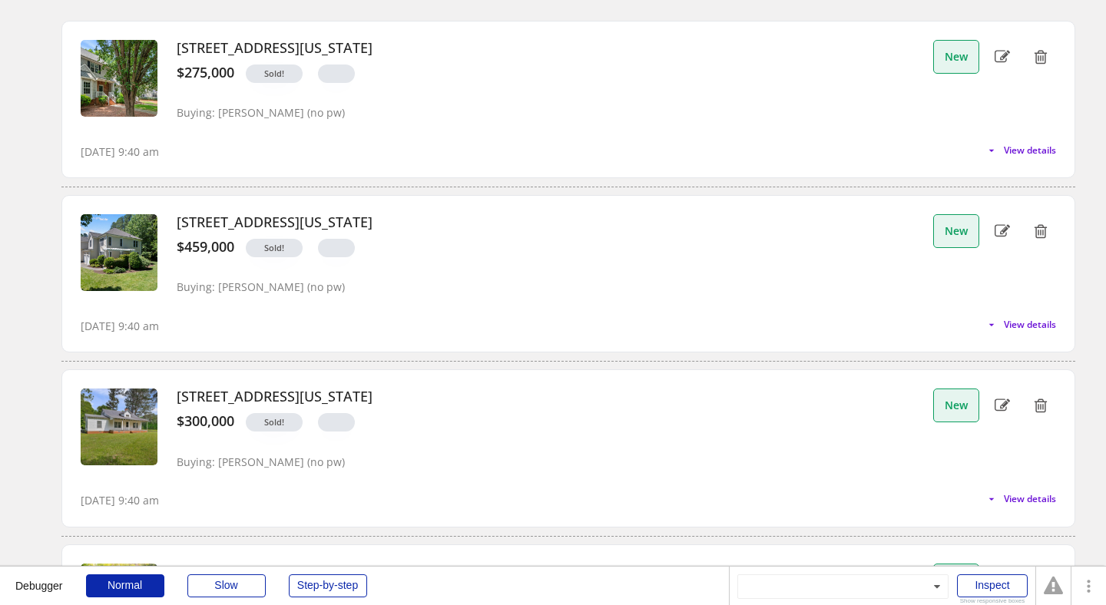
scroll to position [0, 0]
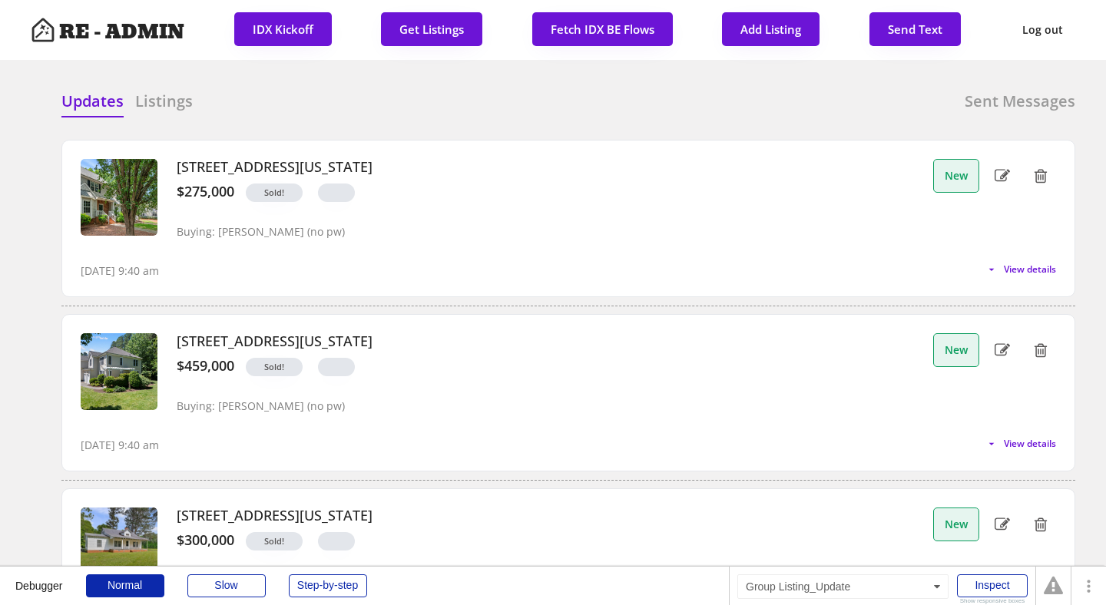
click at [1000, 172] on icon at bounding box center [1001, 175] width 15 height 23
select select ""sold""
select select ""no""
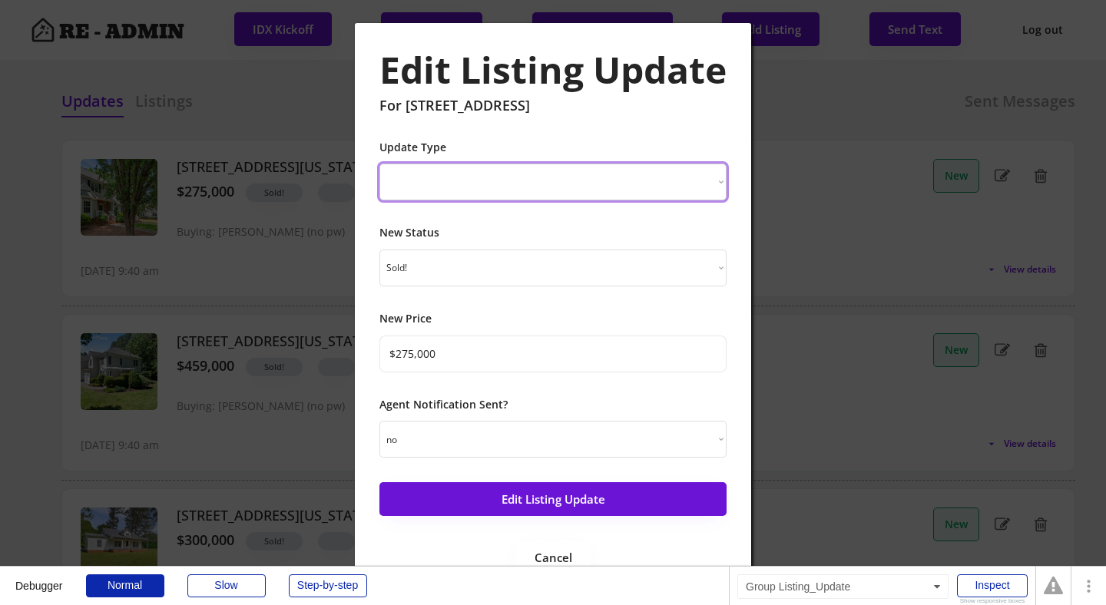
click at [580, 169] on select "New Listing Price Change Status Change" at bounding box center [552, 182] width 347 height 37
select select ""Status Change""
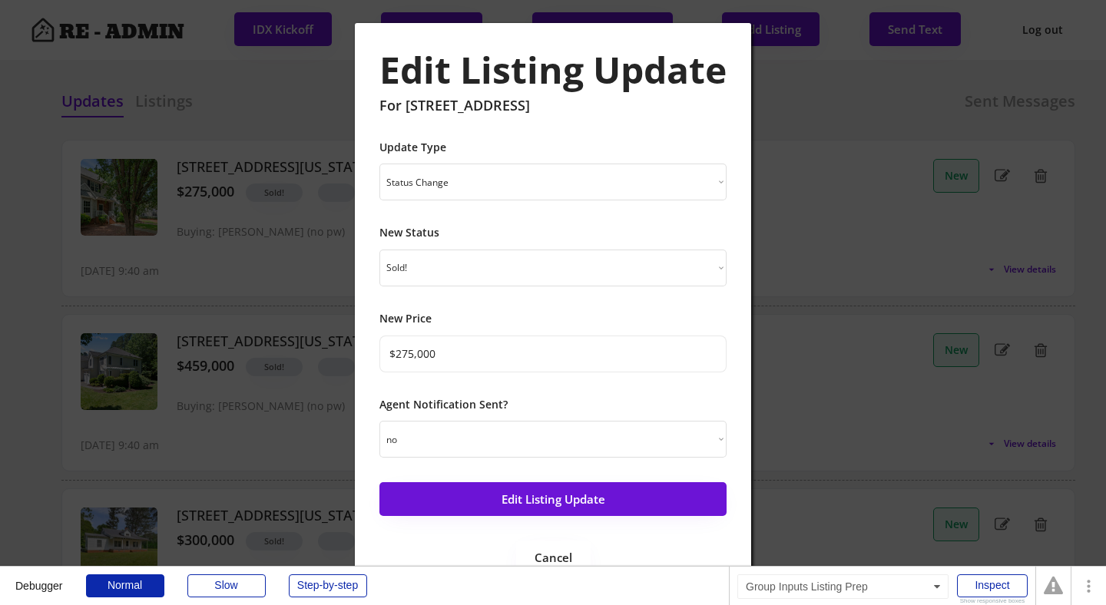
click at [518, 464] on div "Edit Listing Update For 2623 Broad Oaks Place Update Type New Listing Price Cha…" at bounding box center [552, 311] width 347 height 527
click at [518, 447] on select "yes no" at bounding box center [552, 439] width 347 height 37
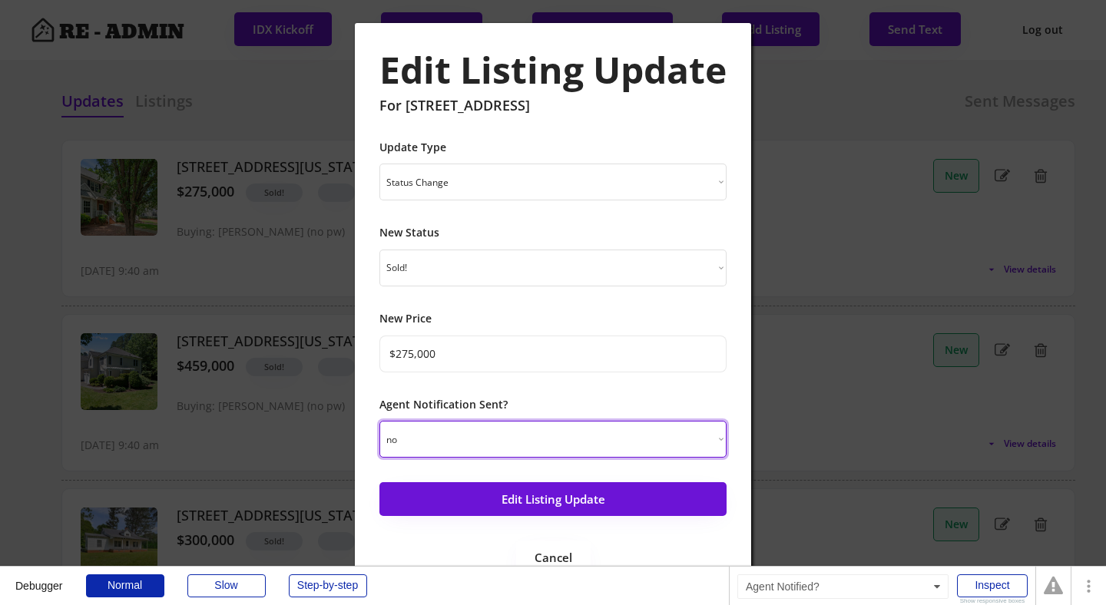
select select ""yes""
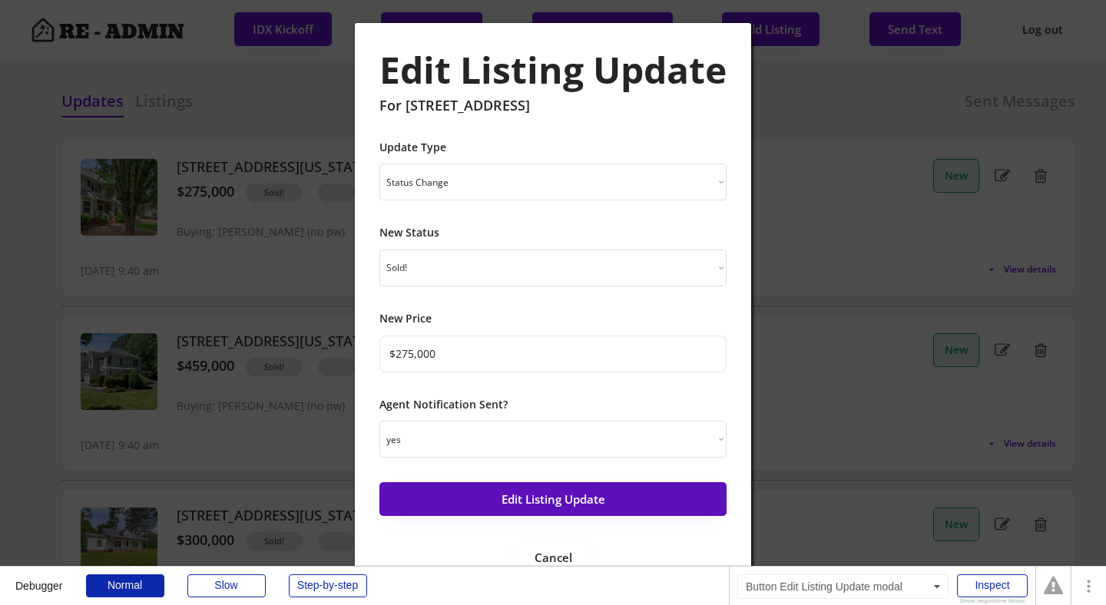
click at [526, 501] on button "Edit Listing Update" at bounding box center [552, 499] width 347 height 34
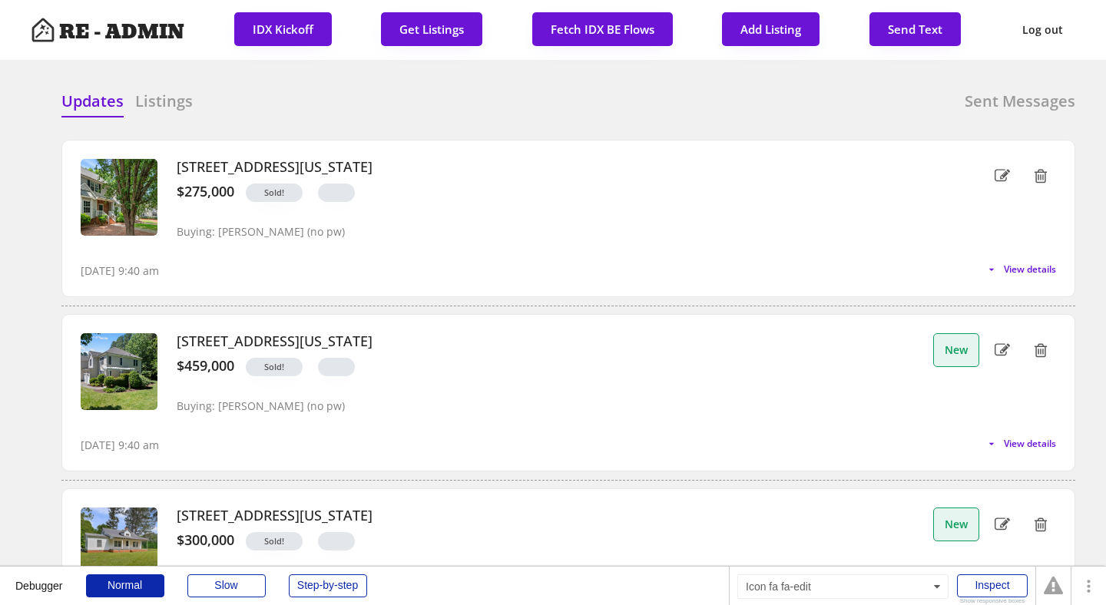
click at [1002, 349] on use at bounding box center [1001, 350] width 15 height 12
select select ""PLACEHOLDER_1427118222253""
type input "$459,000"
select select ""no""
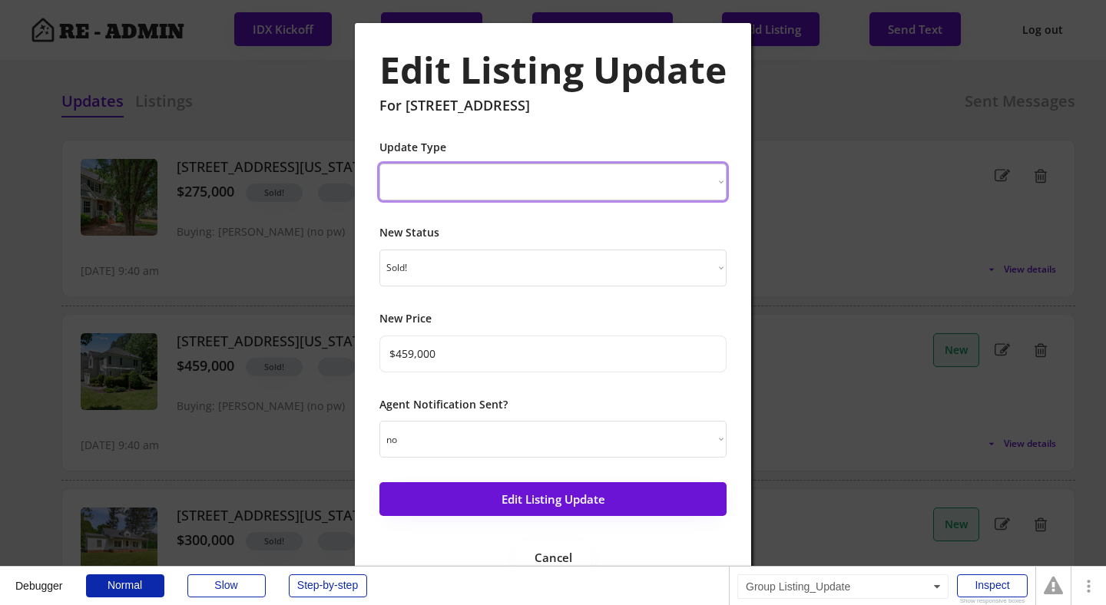
click at [611, 175] on select "New Listing Price Change Status Change" at bounding box center [552, 182] width 347 height 37
select select ""Status Change""
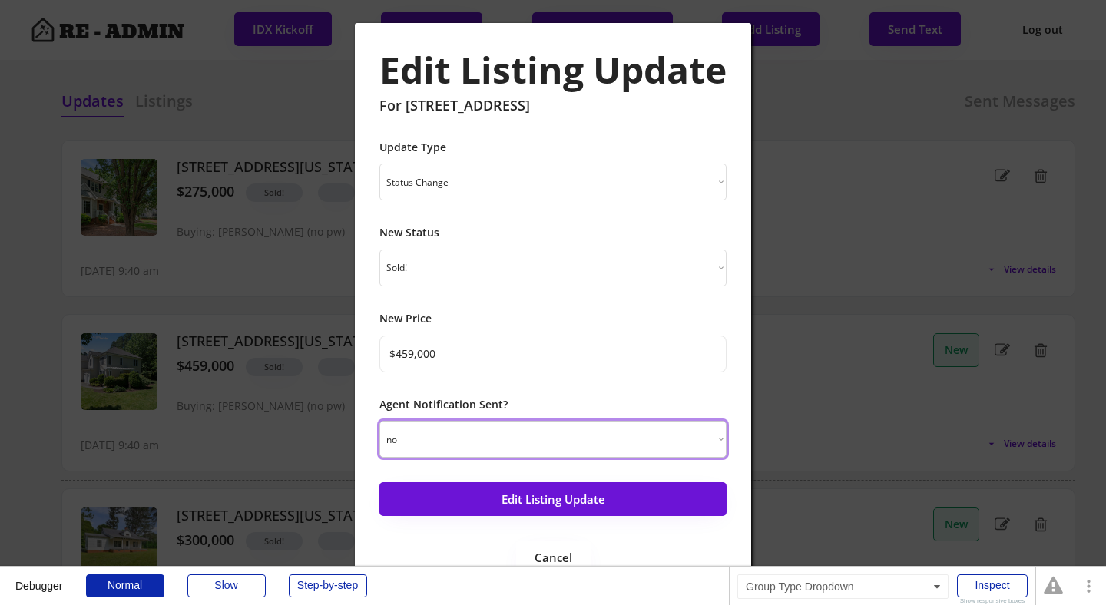
click at [547, 430] on select "yes no" at bounding box center [552, 439] width 347 height 37
select select ""yes""
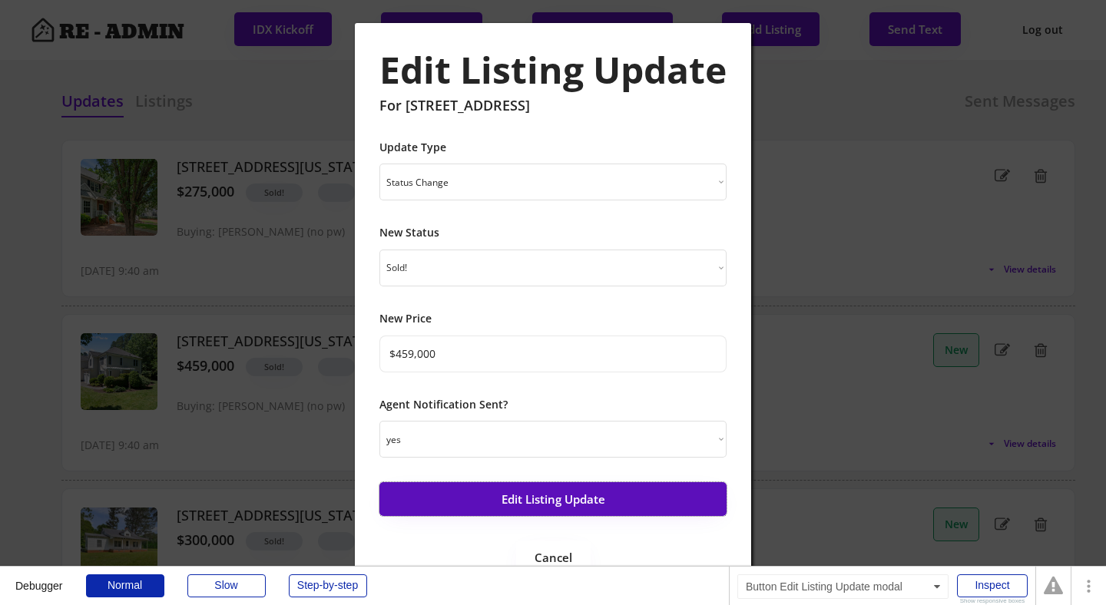
click at [530, 514] on button "Edit Listing Update" at bounding box center [552, 499] width 347 height 34
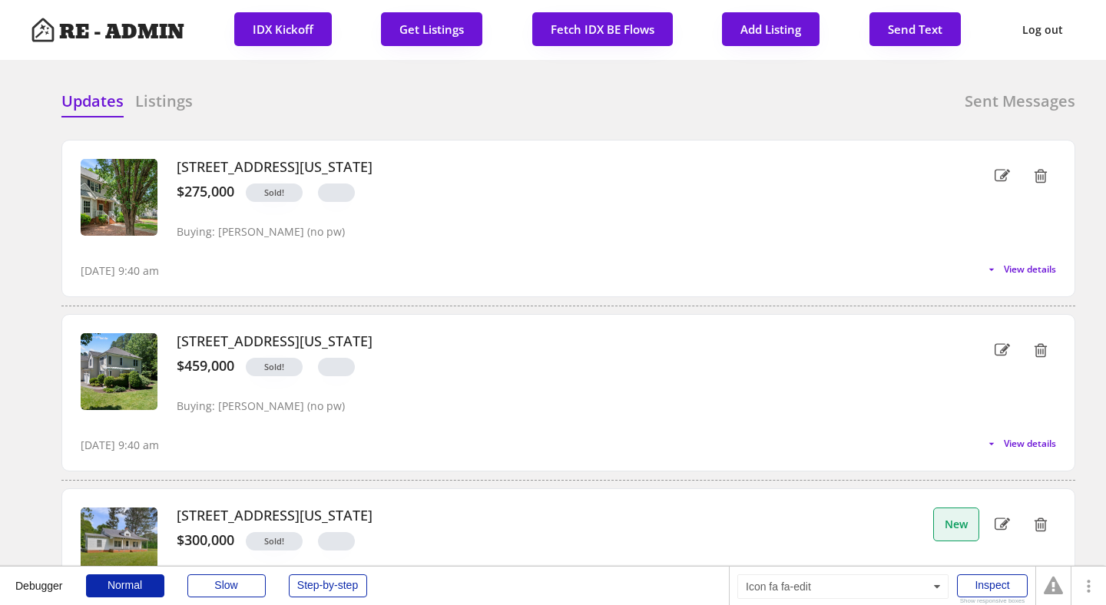
click at [1000, 525] on use at bounding box center [1001, 524] width 15 height 12
select select ""PLACEHOLDER_1427118222253""
type input "$300,000"
select select ""no""
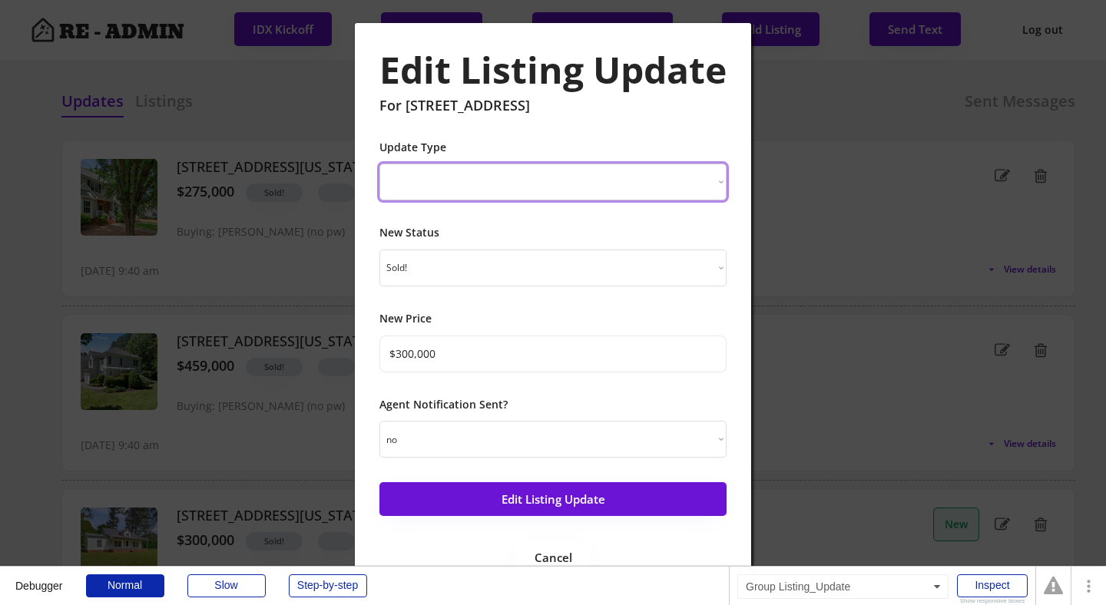
click at [645, 199] on select "New Listing Price Change Status Change" at bounding box center [552, 182] width 347 height 37
select select ""Status Change""
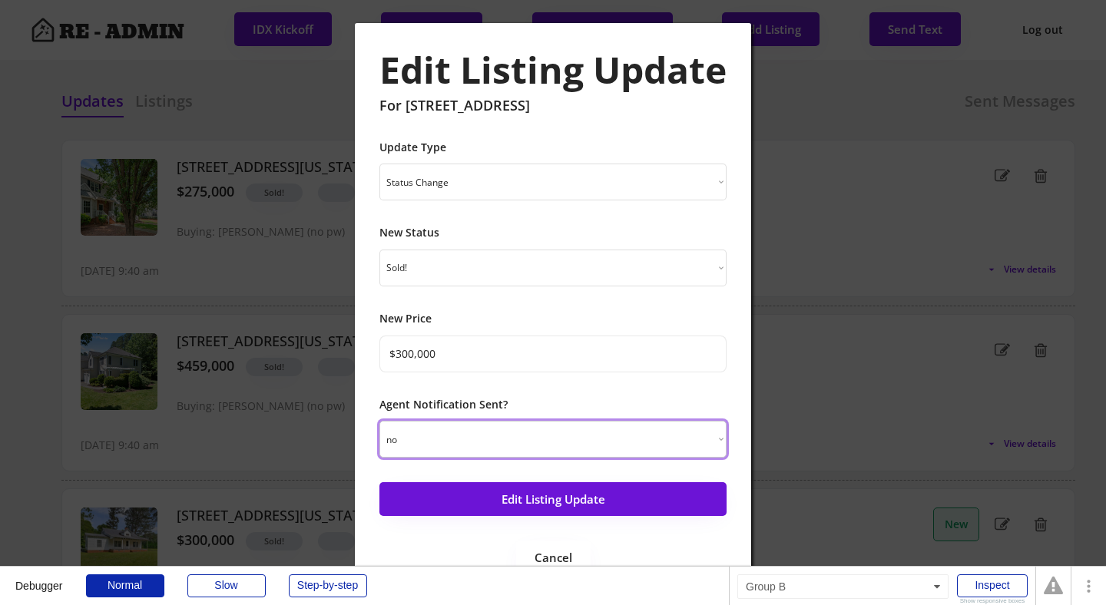
click at [615, 439] on select "yes no" at bounding box center [552, 439] width 347 height 37
select select ""yes""
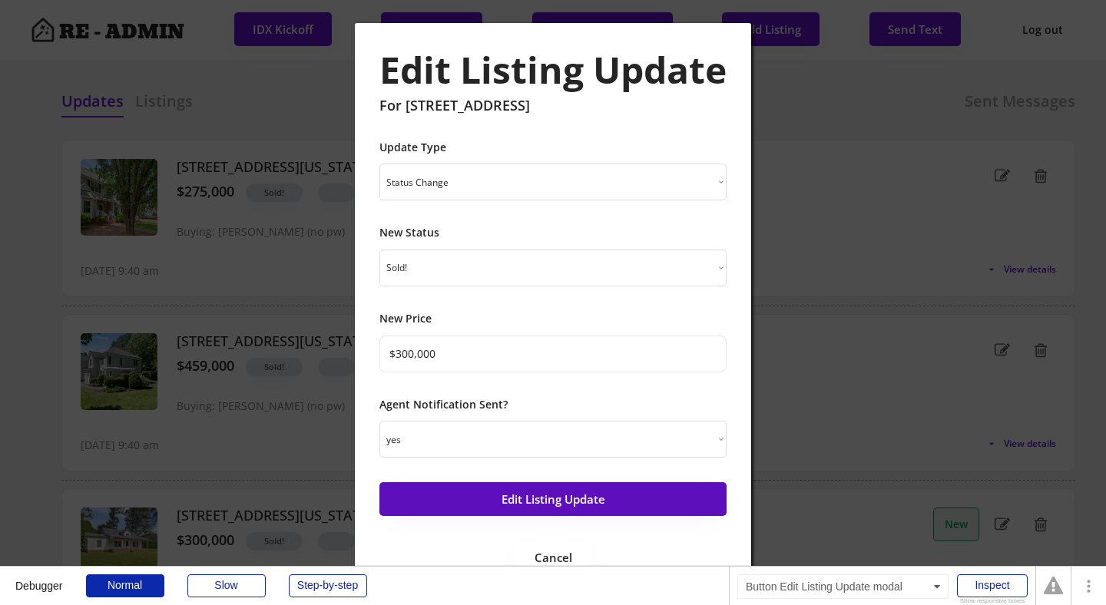
click at [592, 496] on button "Edit Listing Update" at bounding box center [552, 499] width 347 height 34
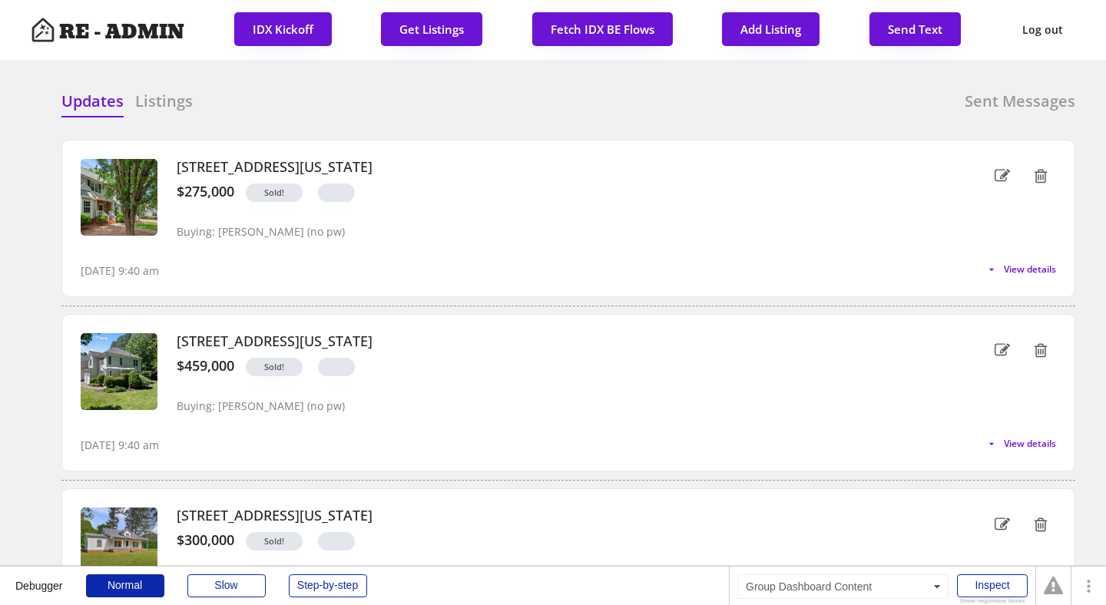
click at [469, 88] on div "Updates Listings Sent Messages 2623 Broad Oaks Place, Raleigh, North Carolina $…" at bounding box center [553, 90] width 1044 height 37
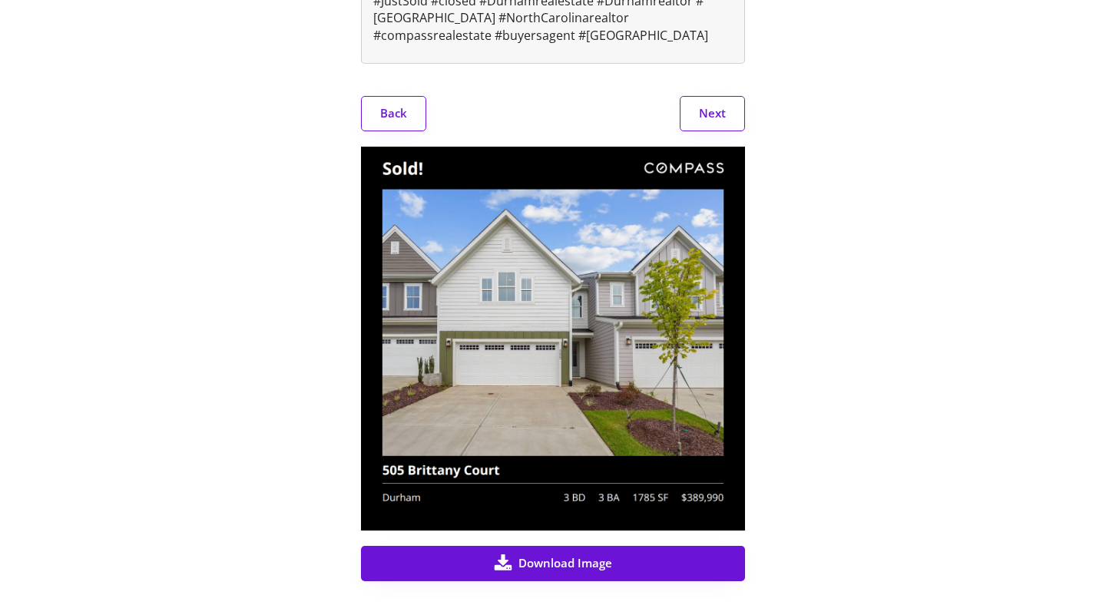
scroll to position [418, 0]
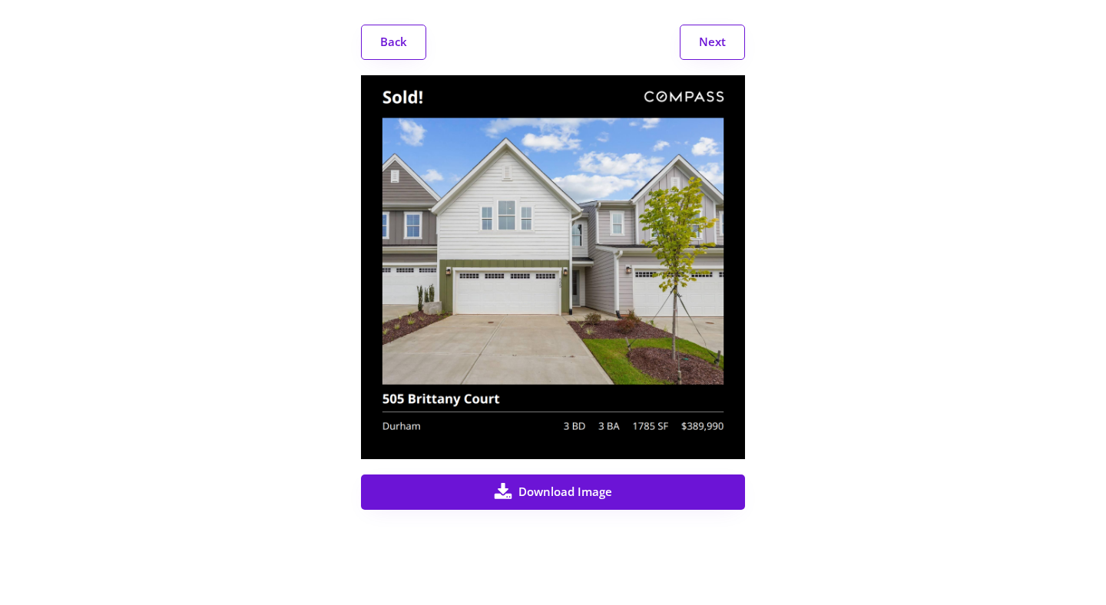
click at [717, 43] on button "Next" at bounding box center [711, 42] width 65 height 35
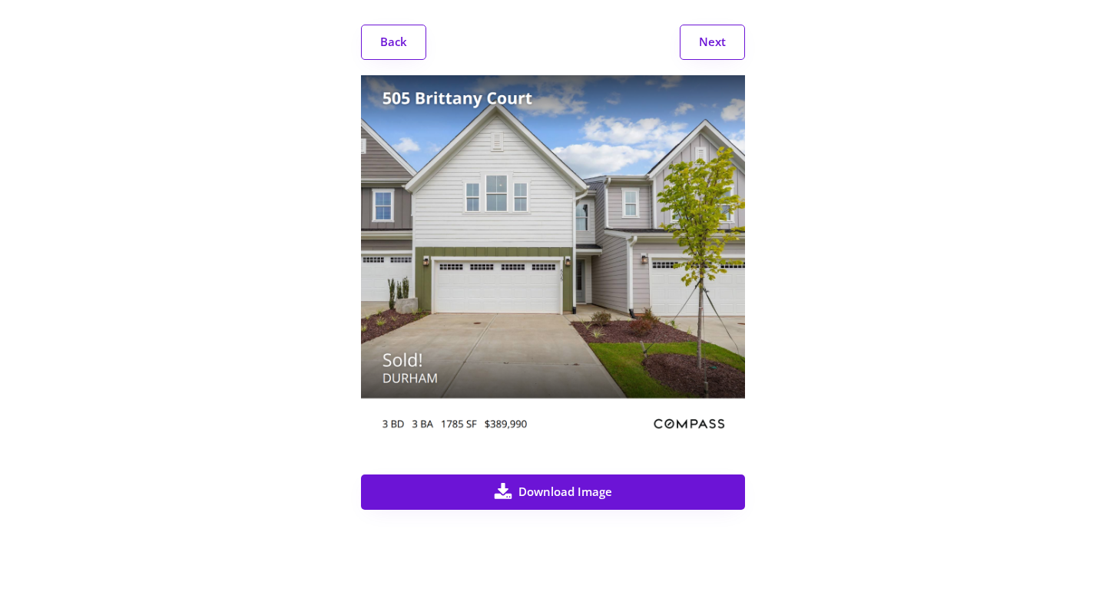
click at [717, 43] on button "Next" at bounding box center [711, 42] width 65 height 35
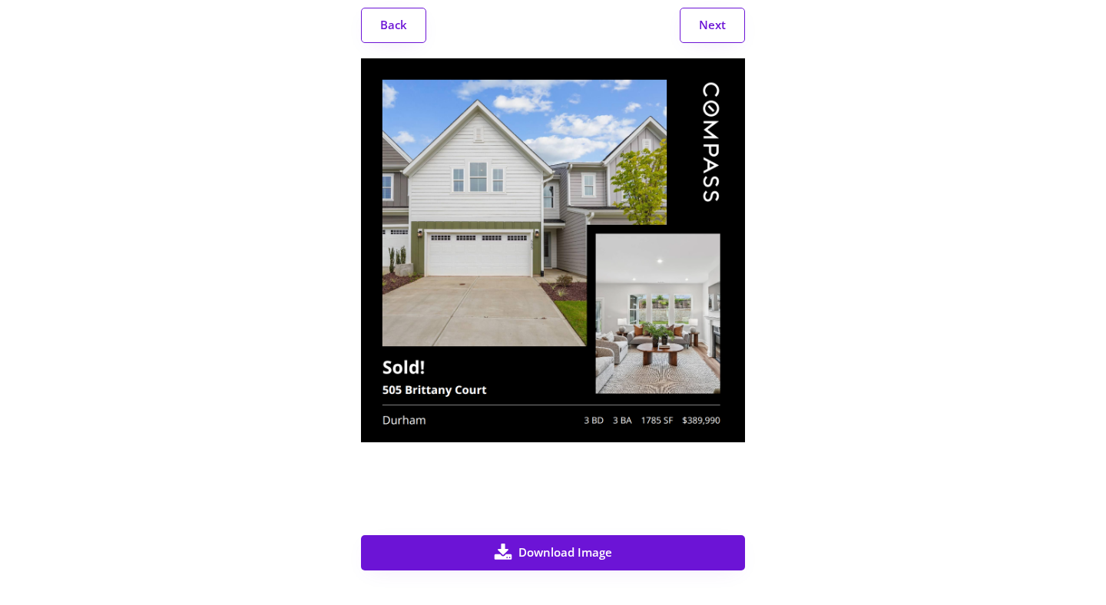
click at [717, 43] on button "Next" at bounding box center [711, 25] width 65 height 35
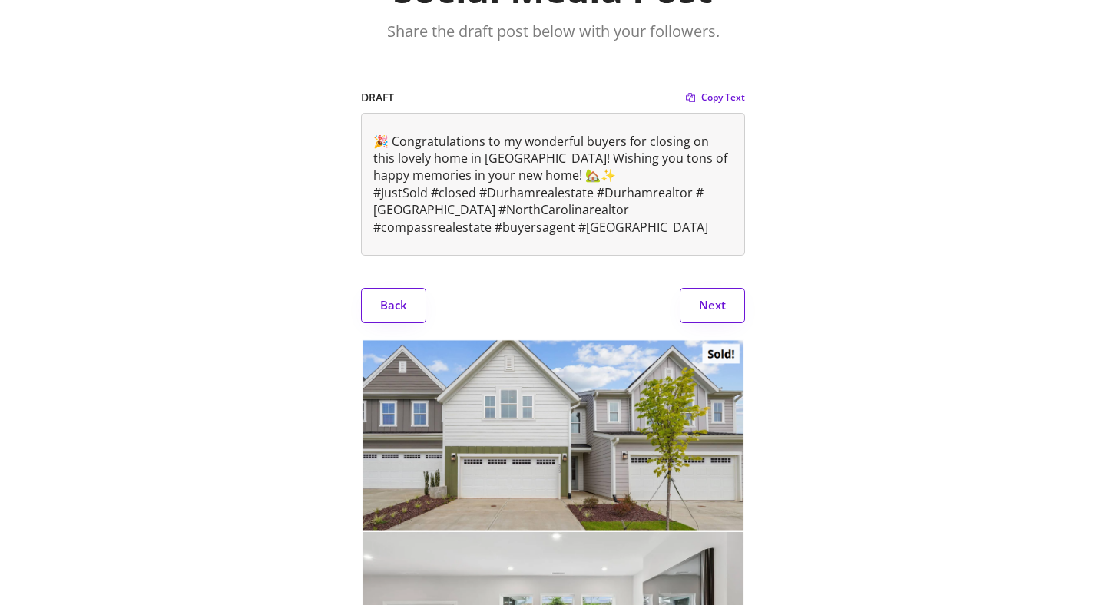
scroll to position [0, 0]
